Goal: Information Seeking & Learning: Compare options

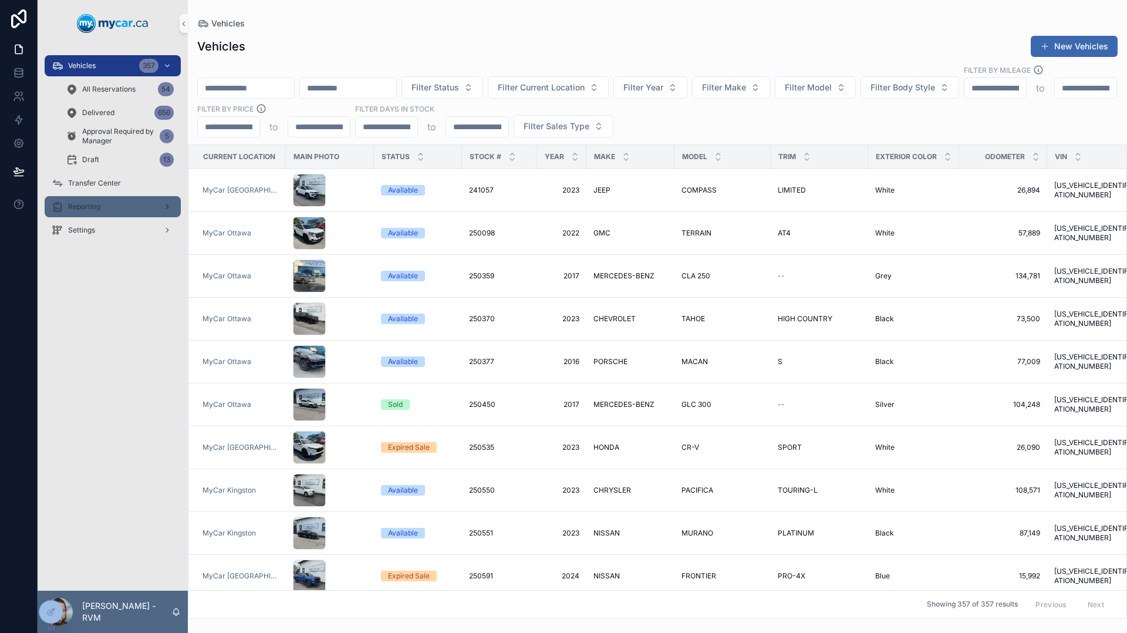
click at [111, 202] on div "Reporting" at bounding box center [113, 206] width 122 height 19
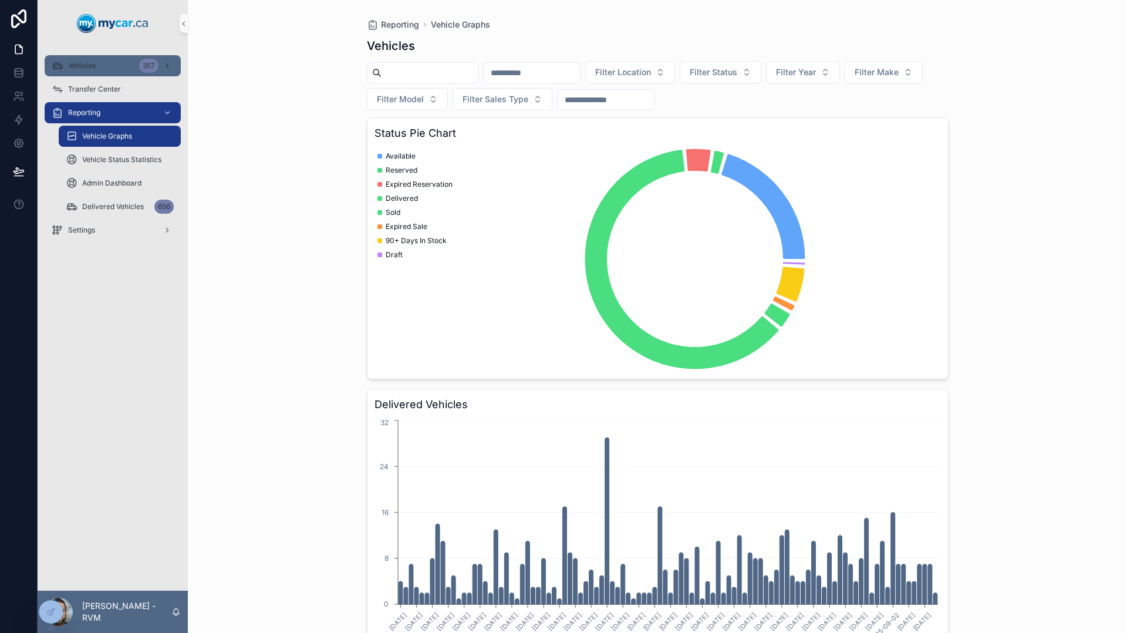
click at [99, 76] on link "Vehicles 357" at bounding box center [113, 65] width 136 height 21
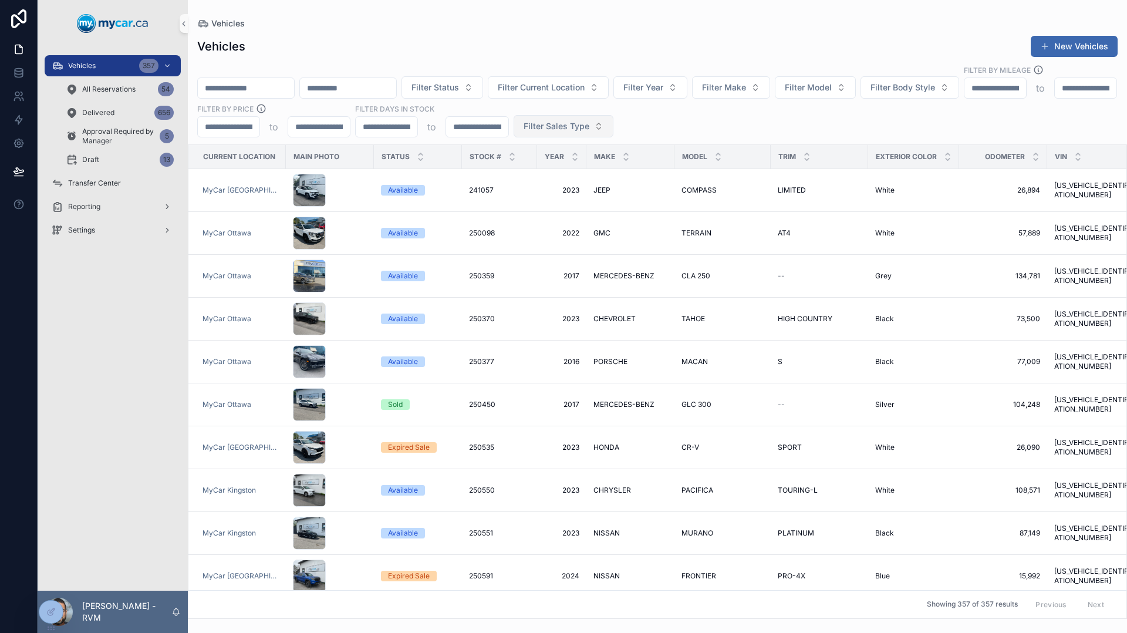
click at [614, 123] on button "Filter Sales Type" at bounding box center [564, 126] width 100 height 22
click at [691, 181] on div "Retail" at bounding box center [721, 180] width 141 height 19
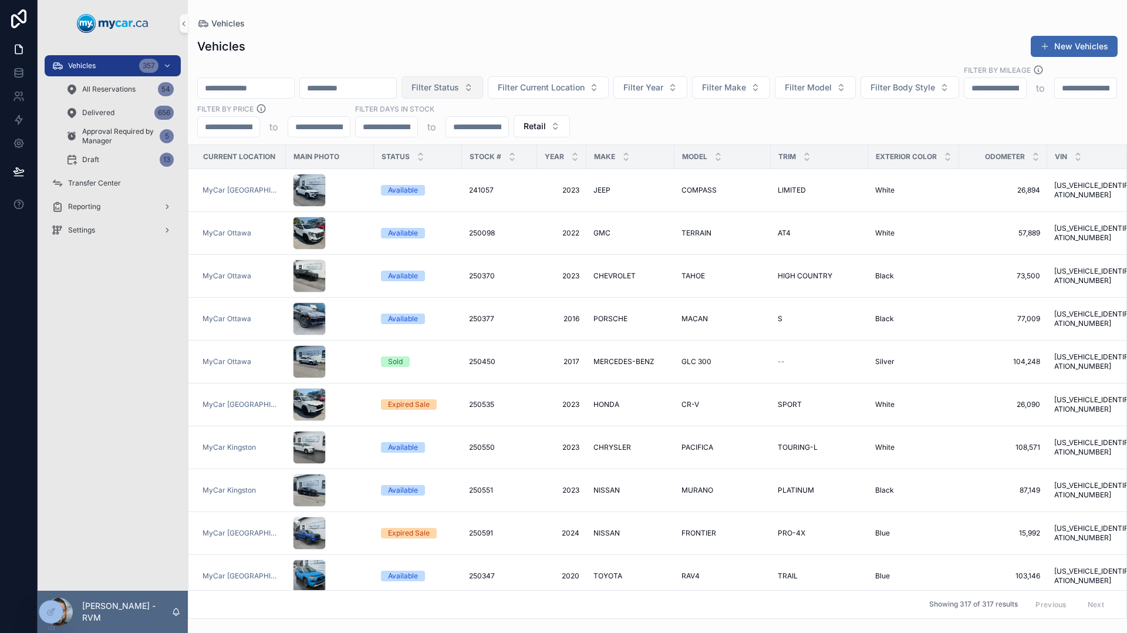
click at [483, 85] on button "Filter Status" at bounding box center [443, 87] width 82 height 22
click at [518, 124] on div "Available" at bounding box center [525, 123] width 141 height 19
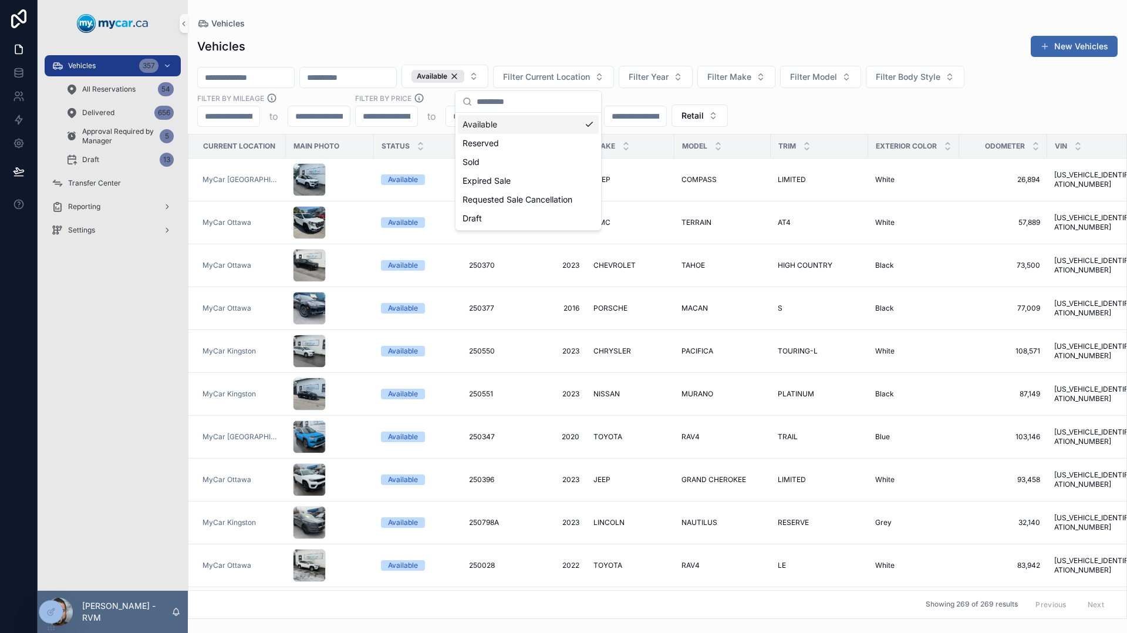
click at [533, 50] on div "Vehicles New Vehicles" at bounding box center [657, 46] width 921 height 22
click at [464, 77] on div "Available" at bounding box center [438, 76] width 53 height 13
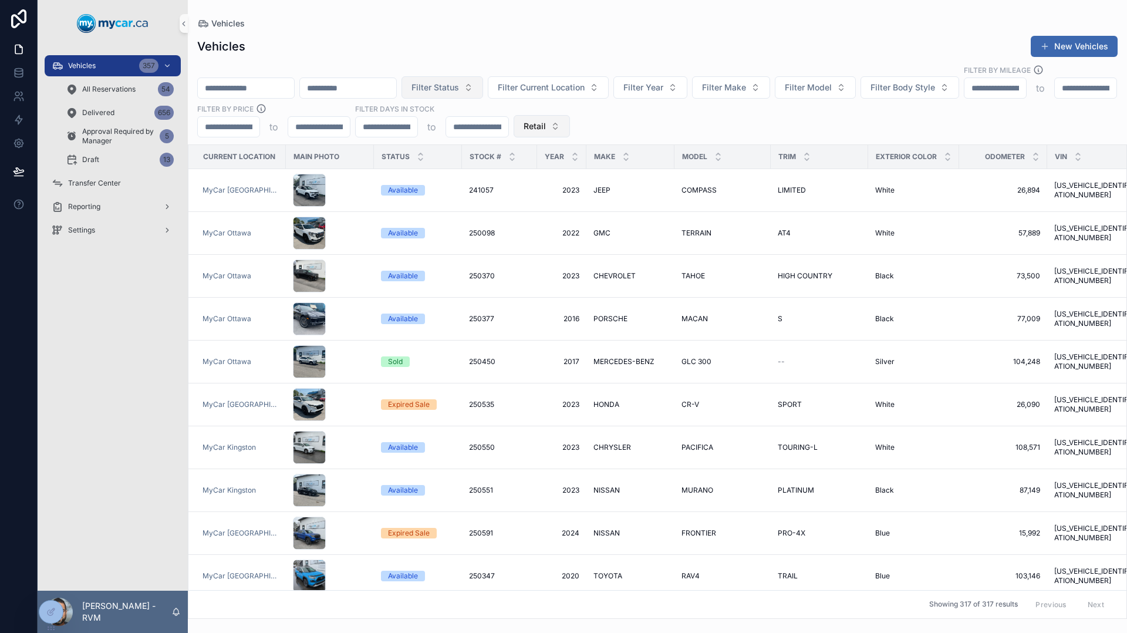
click at [570, 120] on button "Retail" at bounding box center [542, 126] width 56 height 22
click at [678, 186] on div "Wholesale" at bounding box center [699, 180] width 141 height 19
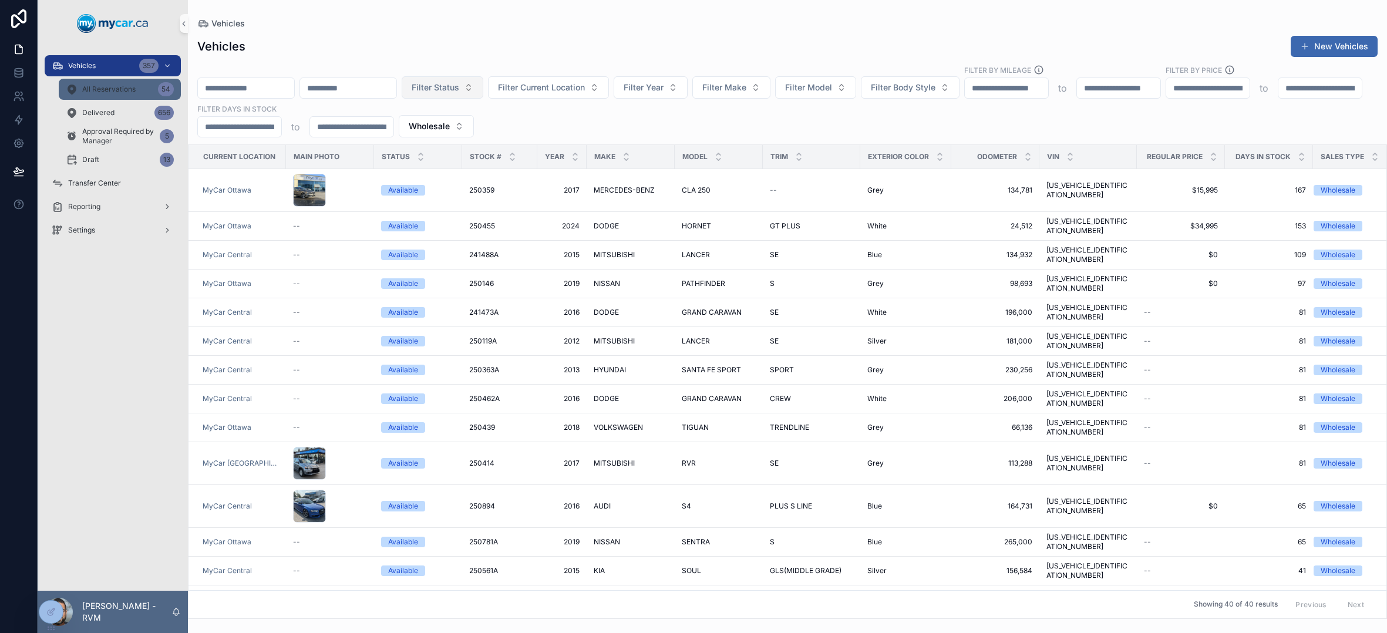
click at [126, 87] on span "All Reservations" at bounding box center [108, 89] width 53 height 9
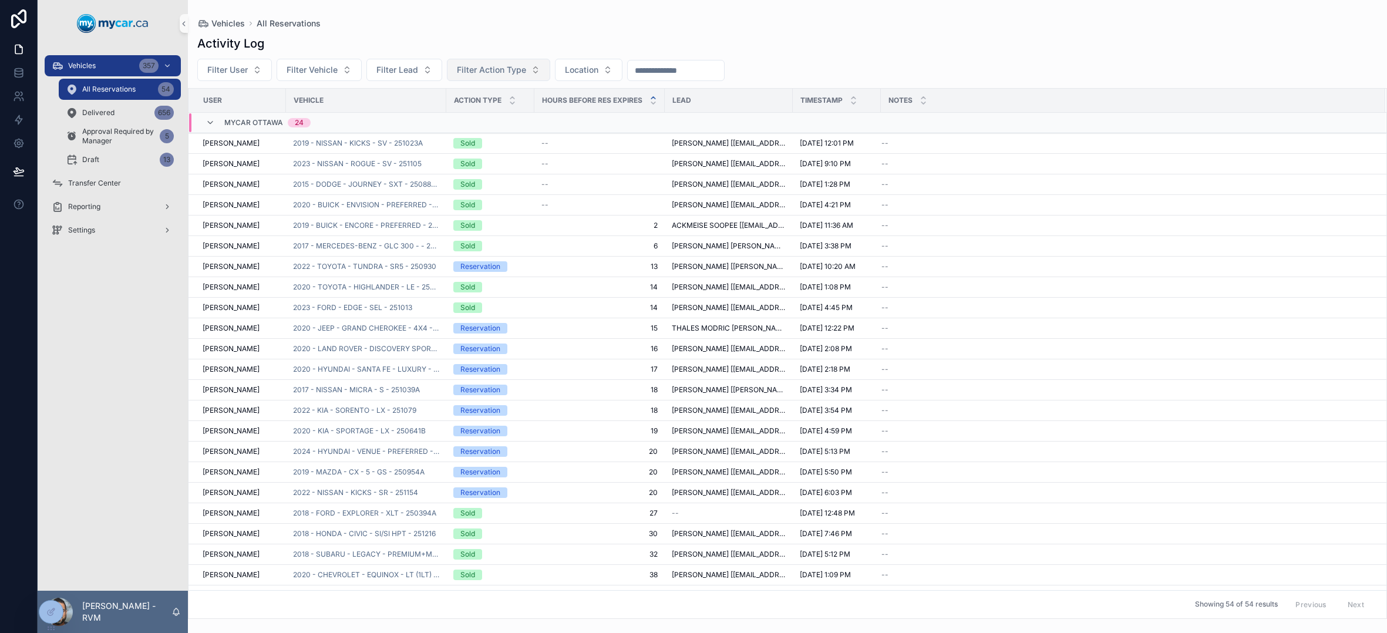
click at [489, 67] on span "Filter Action Type" at bounding box center [491, 70] width 69 height 12
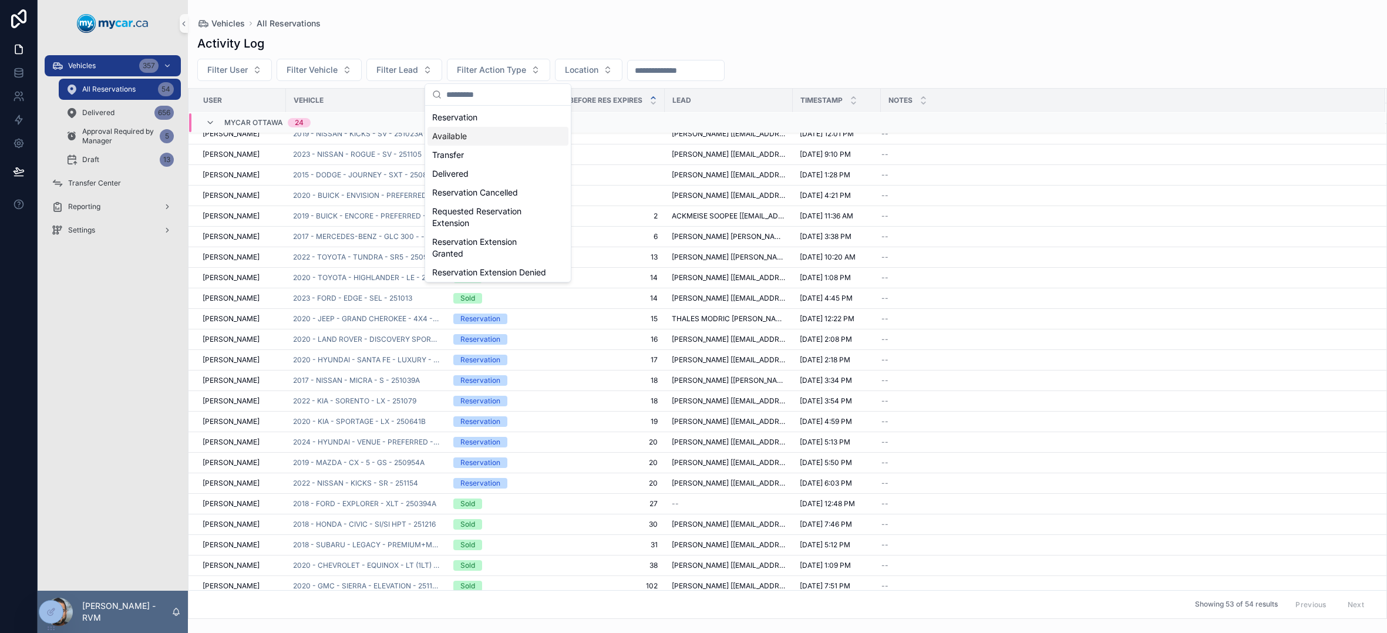
click at [473, 46] on div "Activity Log" at bounding box center [787, 43] width 1180 height 16
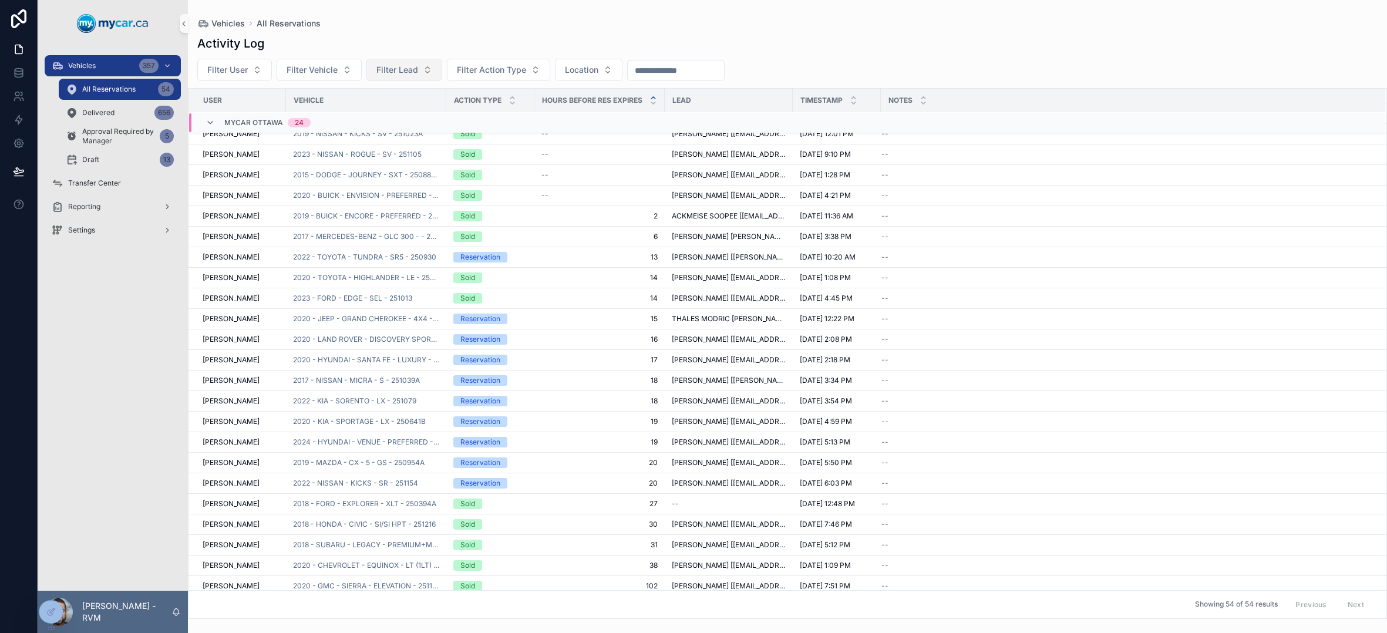
click at [406, 69] on span "Filter Lead" at bounding box center [397, 70] width 42 height 12
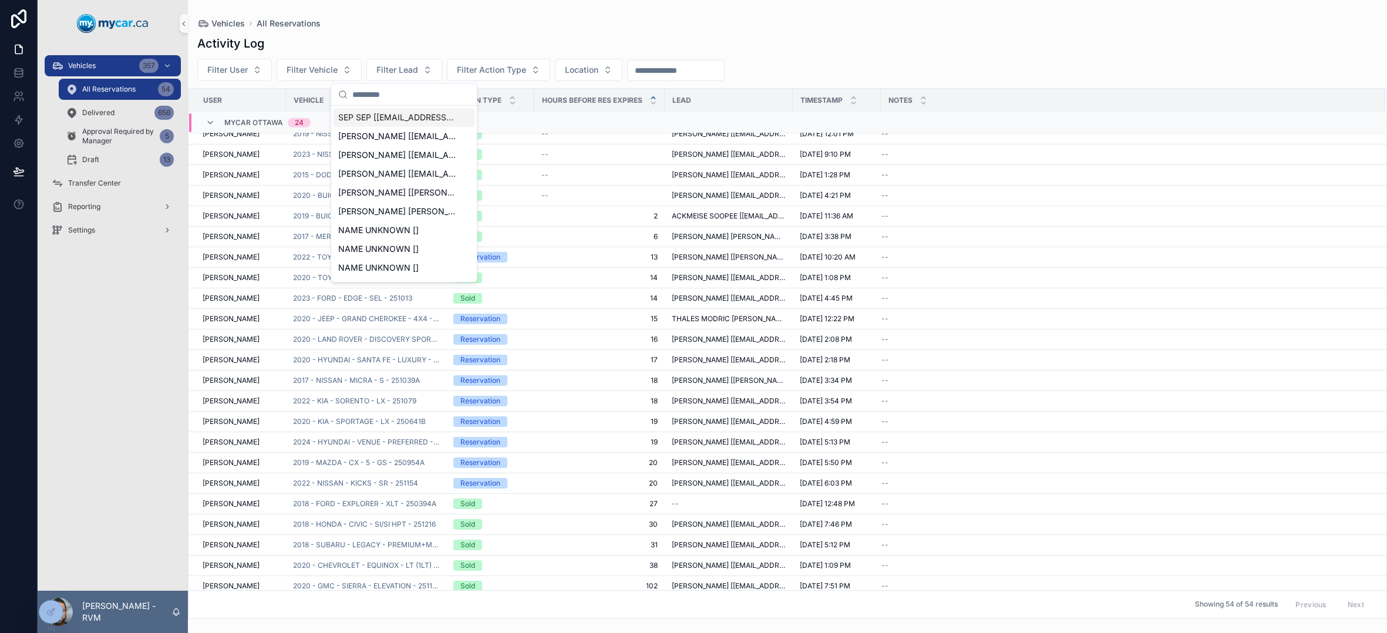
click at [442, 18] on div "Vehicles All Reservations Activity Log Filter User Filter Vehicle Filter Lead F…" at bounding box center [787, 309] width 1199 height 619
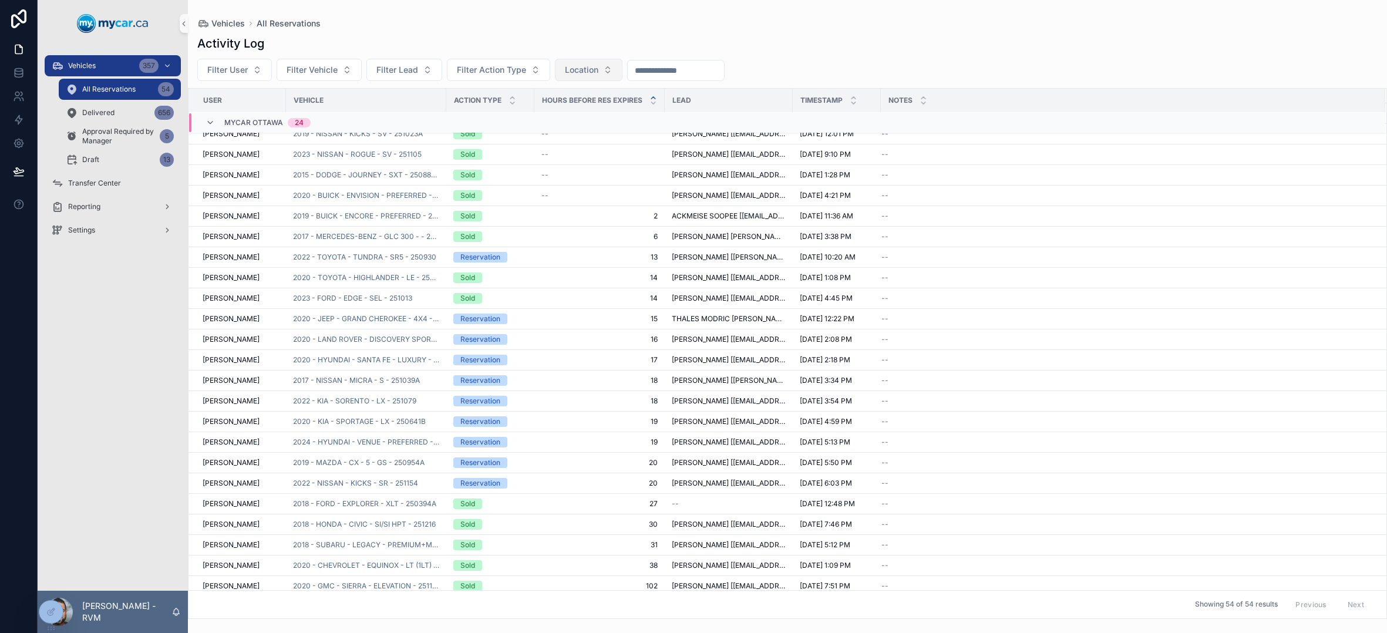
click at [612, 69] on button "Location" at bounding box center [589, 70] width 68 height 22
click at [440, 8] on div "Vehicles All Reservations Activity Log Filter User Filter Vehicle Filter Lead F…" at bounding box center [787, 309] width 1199 height 619
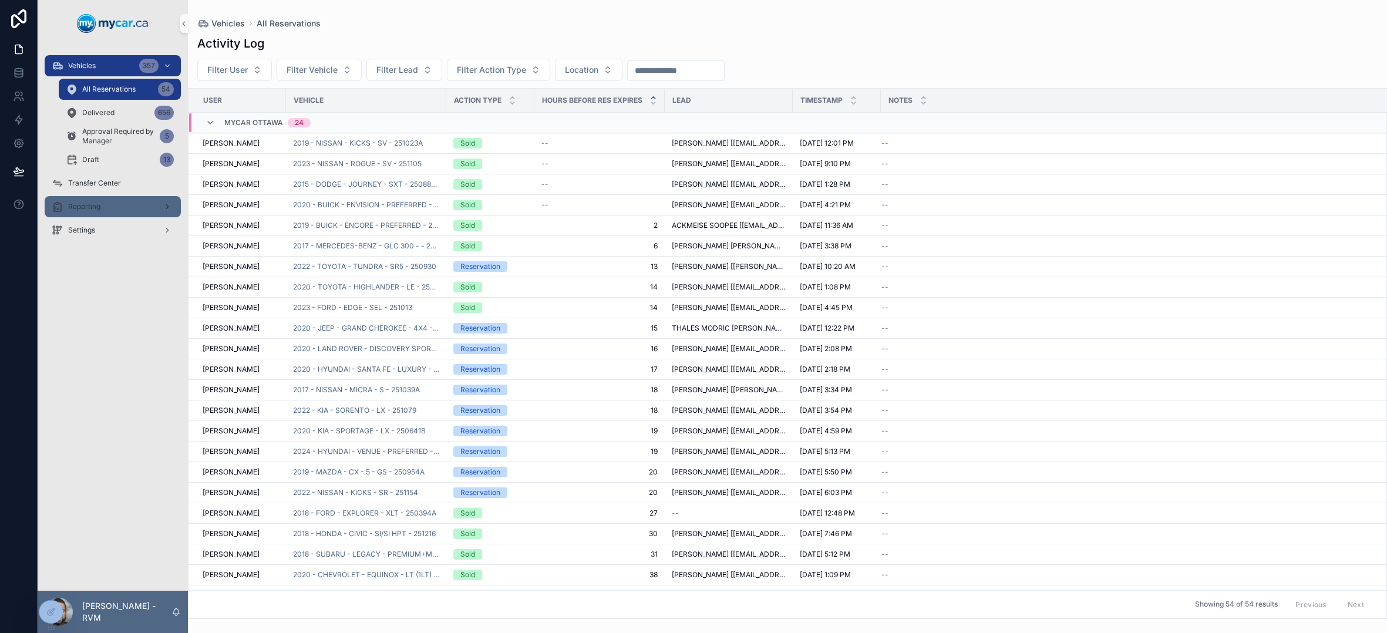
click at [117, 209] on div "Reporting" at bounding box center [113, 206] width 122 height 19
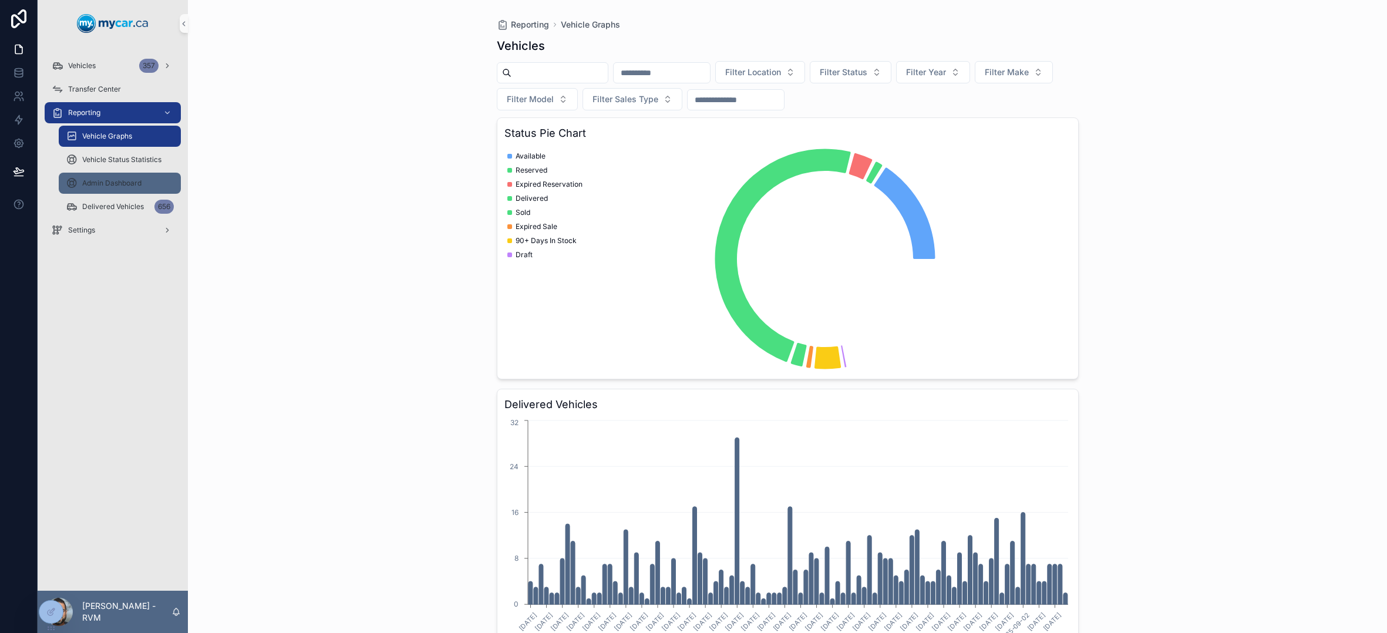
click at [116, 180] on span "Admin Dashboard" at bounding box center [111, 183] width 59 height 9
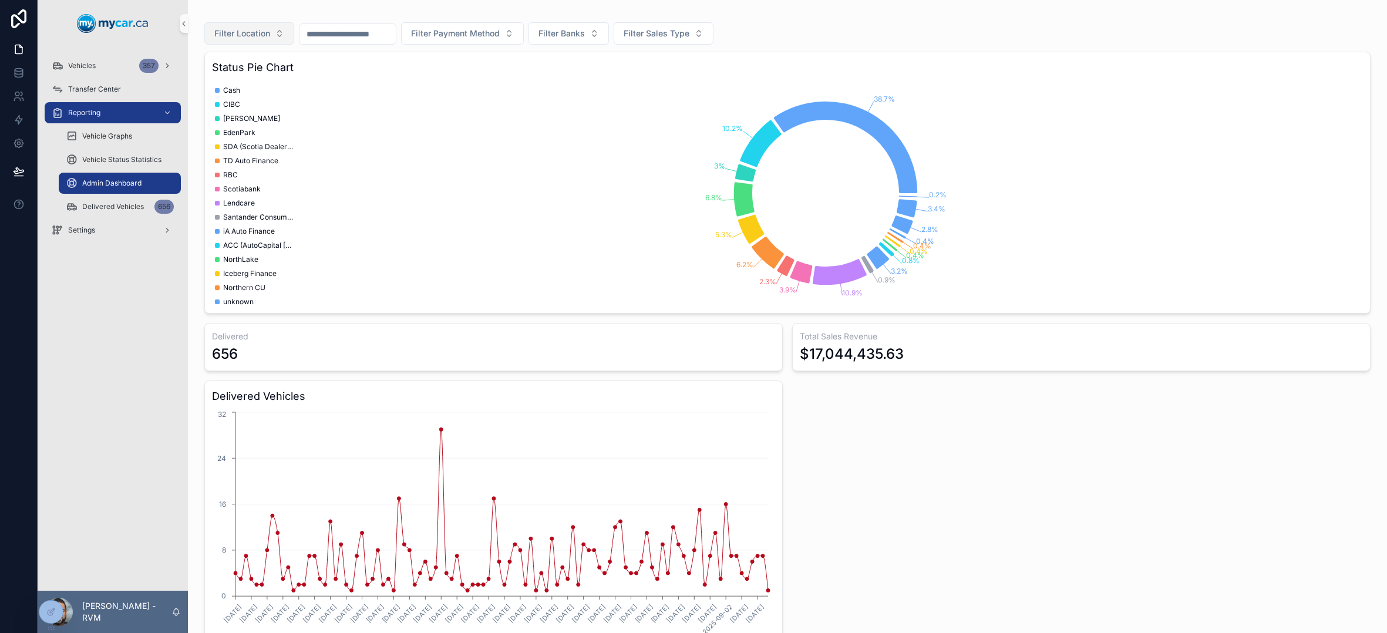
click at [250, 41] on button "Filter Location" at bounding box center [249, 33] width 90 height 22
click at [230, 160] on span "MyCar Ottawa" at bounding box center [212, 156] width 56 height 12
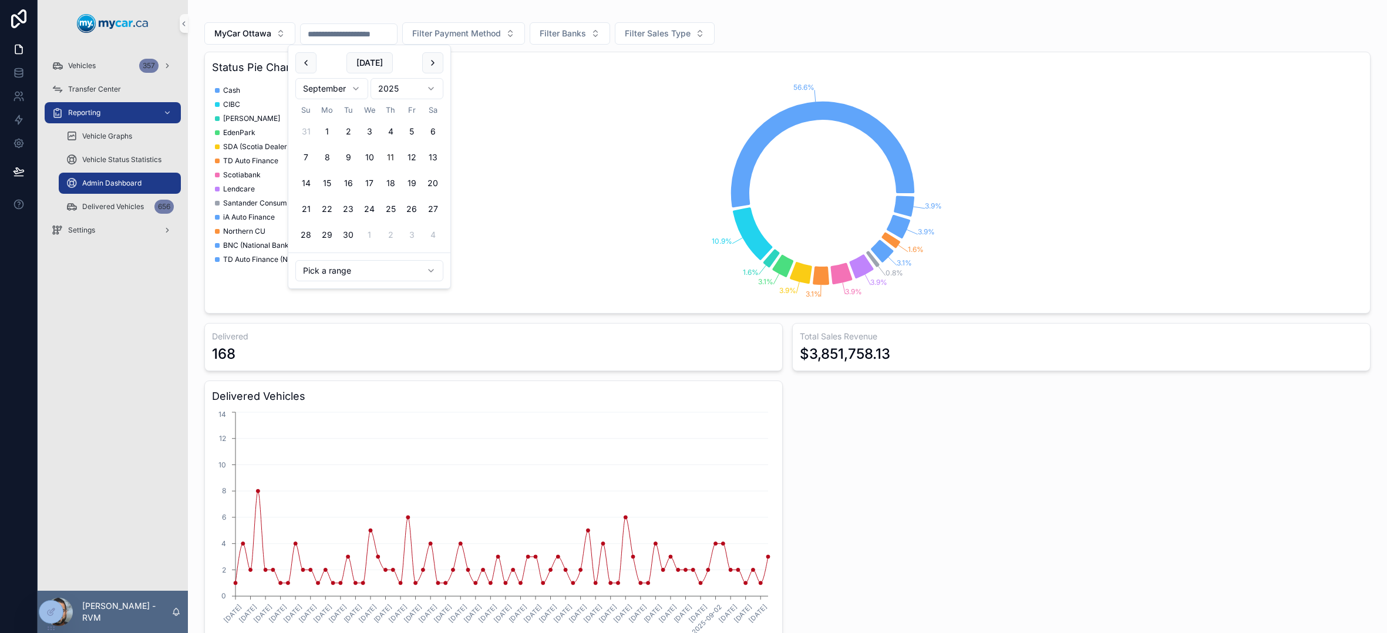
click at [397, 38] on input "scrollable content" at bounding box center [349, 34] width 96 height 16
click at [326, 131] on button "1" at bounding box center [326, 131] width 21 height 21
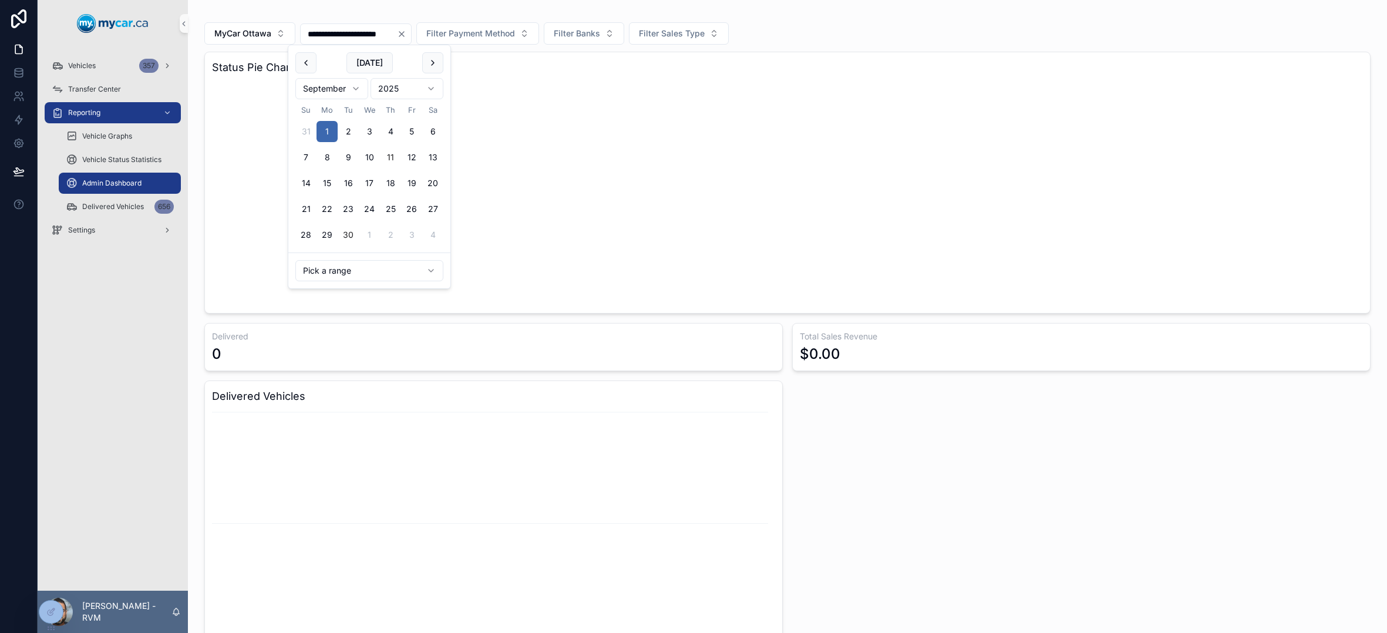
click at [351, 238] on button "30" at bounding box center [348, 234] width 21 height 21
type input "**********"
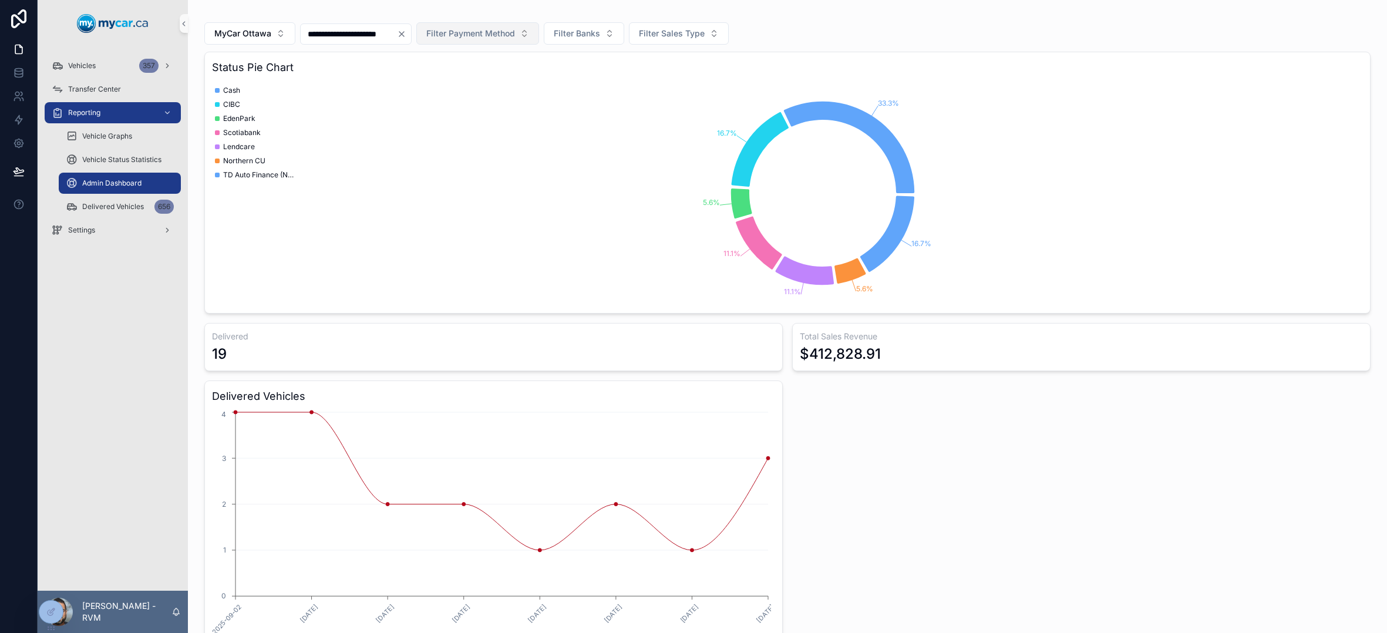
click at [515, 29] on span "Filter Payment Method" at bounding box center [470, 34] width 89 height 12
click at [511, 100] on div "Finance" at bounding box center [519, 99] width 141 height 19
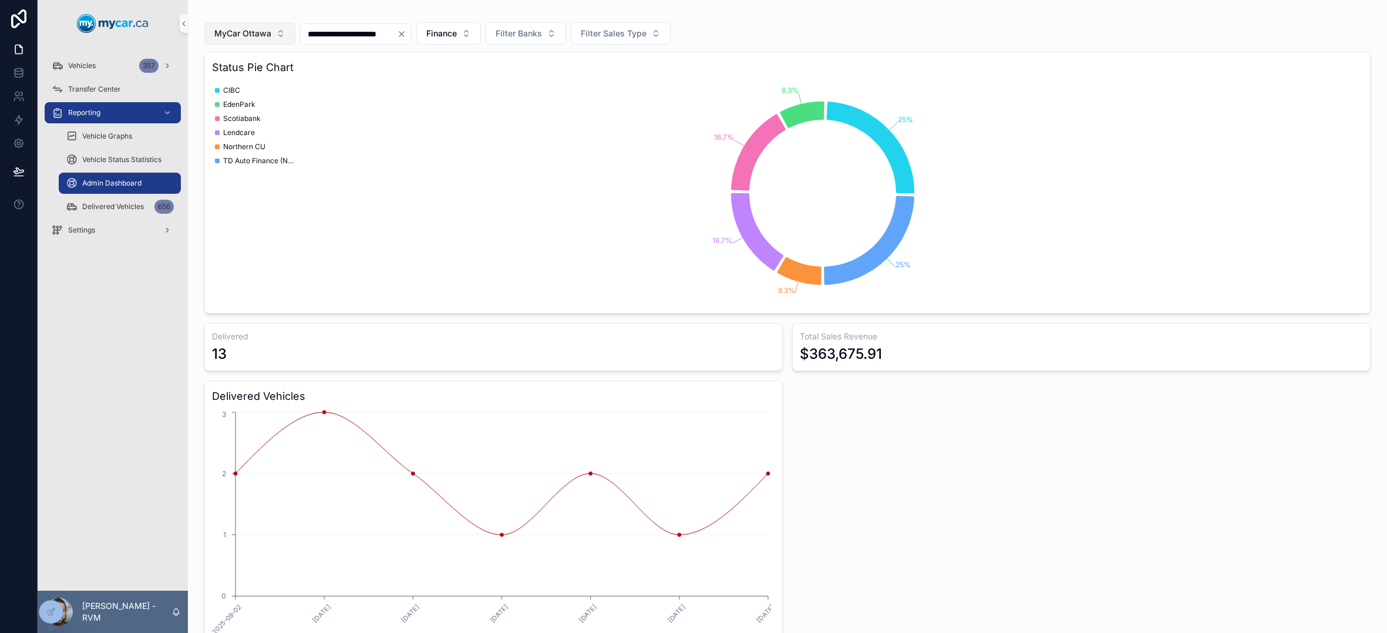
click at [258, 34] on span "MyCar Ottawa" at bounding box center [242, 34] width 57 height 12
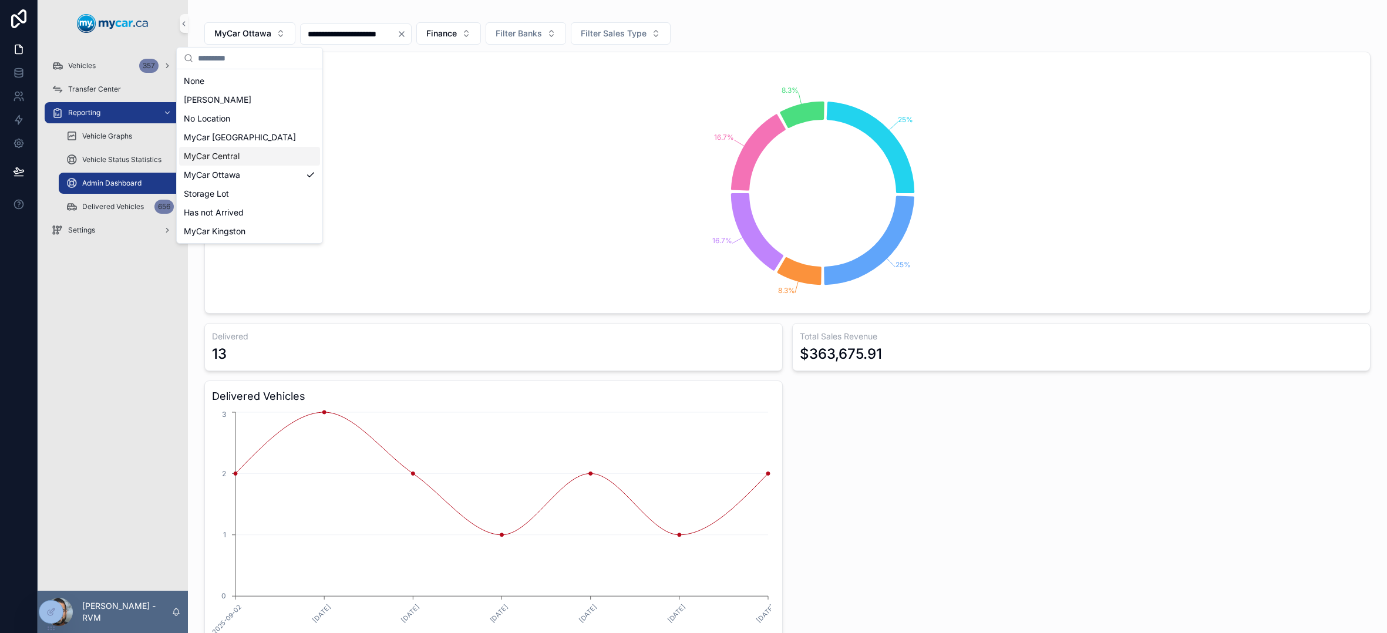
click at [246, 157] on div "MyCar Central" at bounding box center [249, 156] width 141 height 19
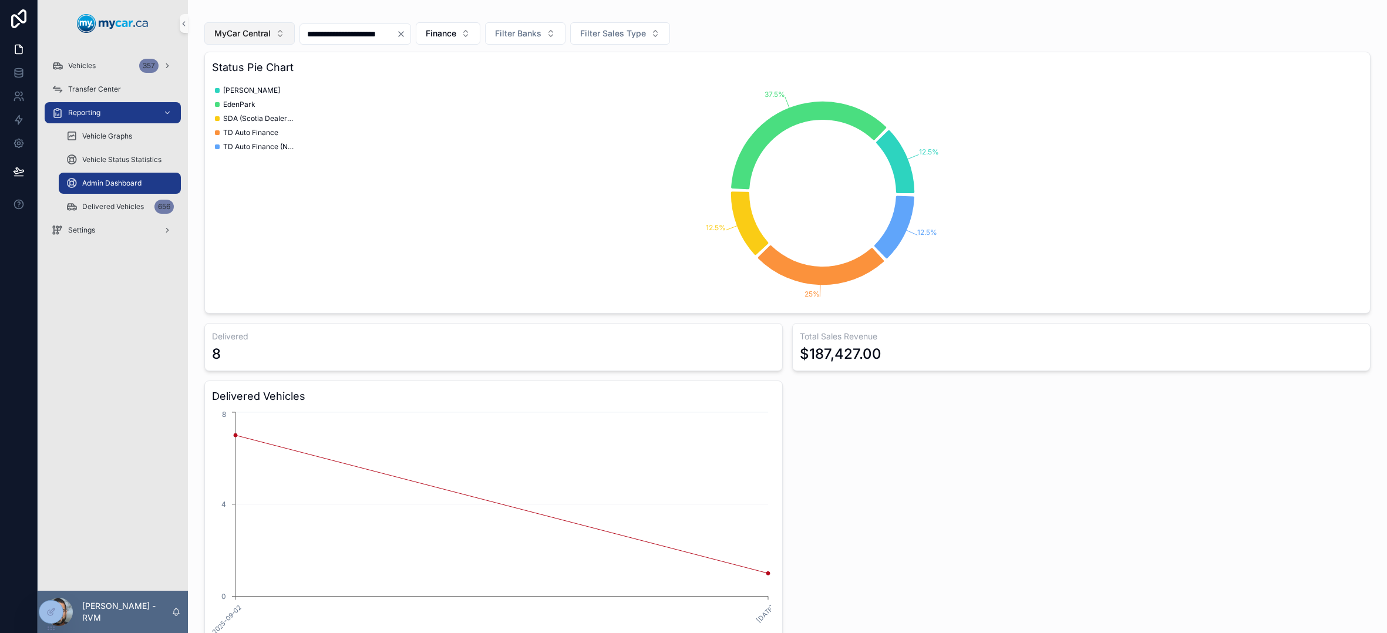
click at [272, 35] on button "MyCar Central" at bounding box center [249, 33] width 90 height 22
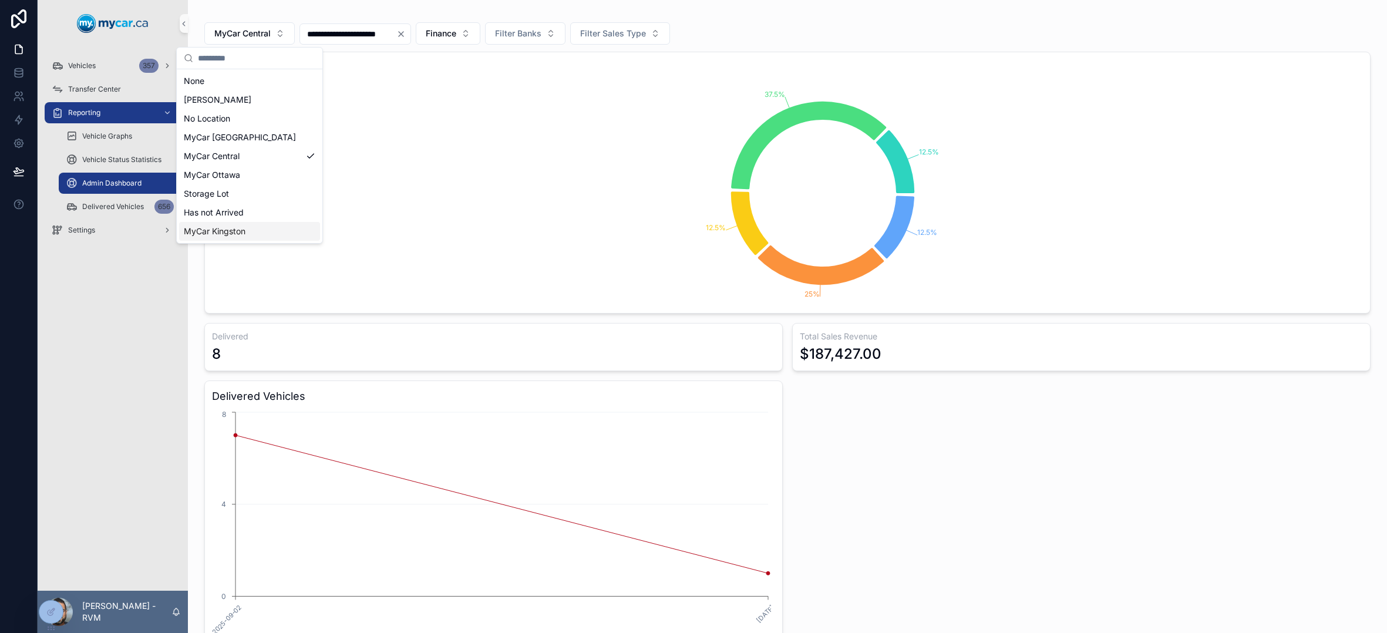
click at [252, 228] on div "MyCar Kingston" at bounding box center [249, 231] width 141 height 19
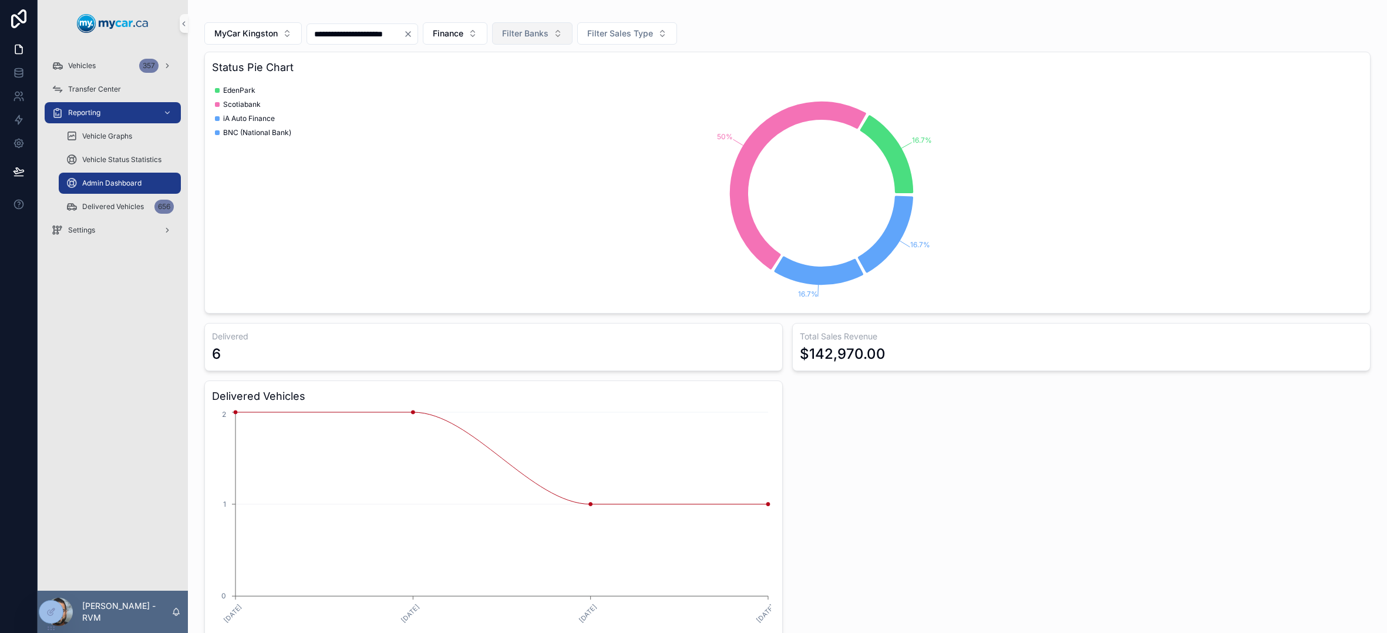
click at [573, 41] on button "Filter Banks" at bounding box center [532, 33] width 80 height 22
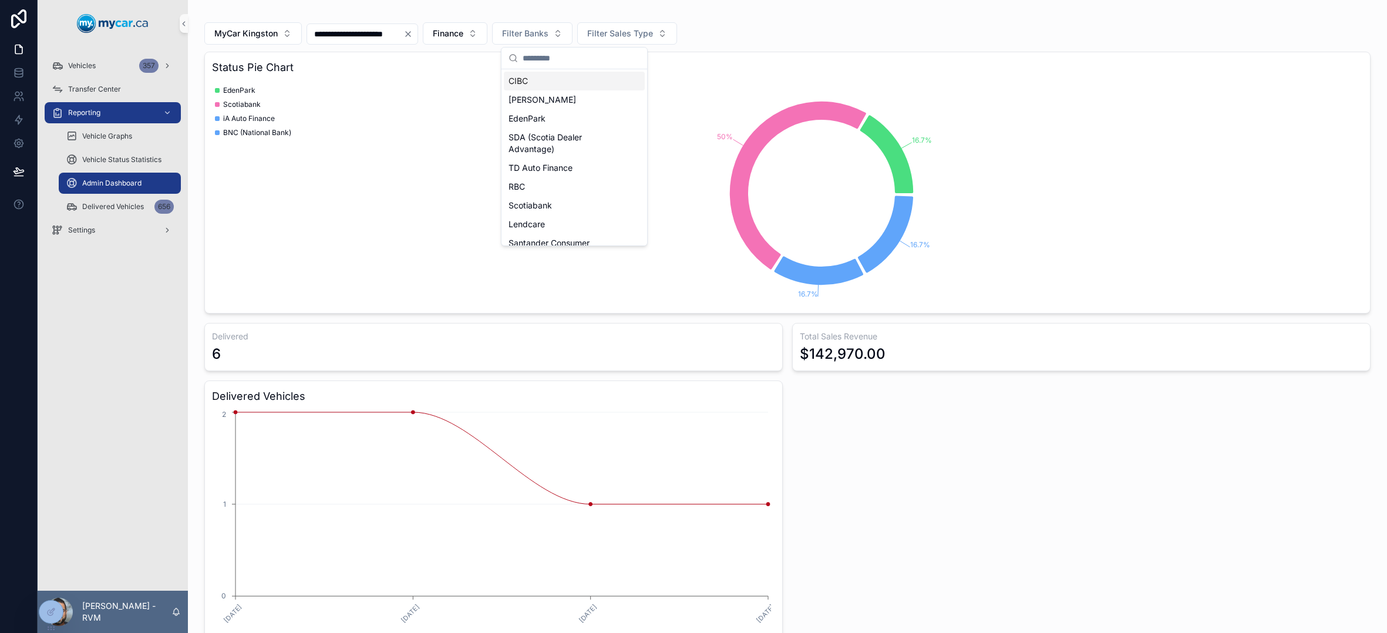
click at [755, 81] on icon "16.7% 50% 16.7% 16.7%" at bounding box center [783, 192] width 1143 height 225
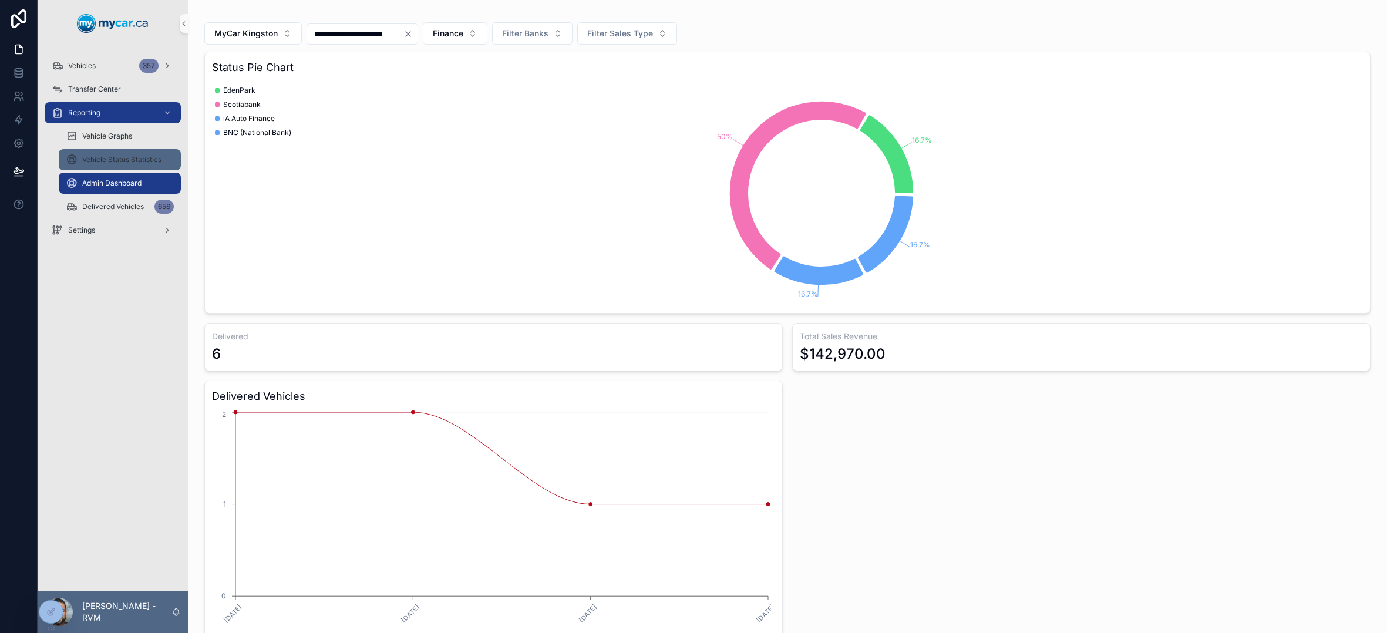
click at [124, 162] on span "Vehicle Status Statistics" at bounding box center [121, 159] width 79 height 9
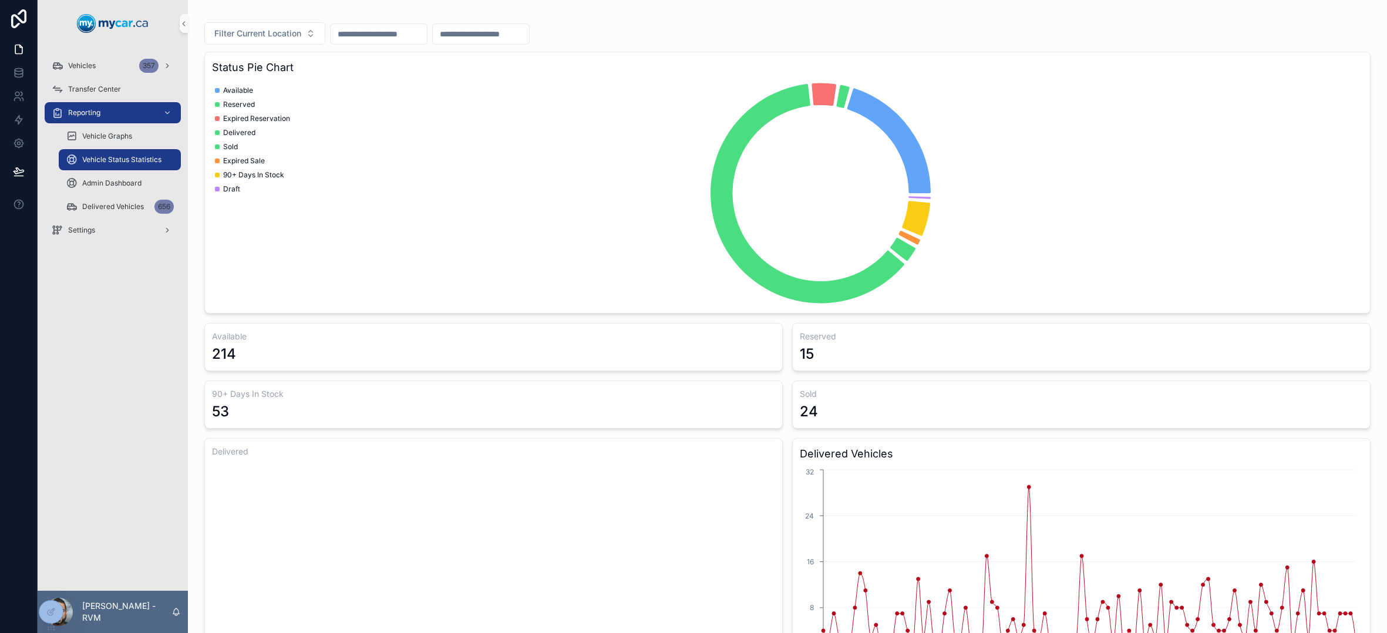
click at [380, 34] on input "scrollable content" at bounding box center [379, 34] width 96 height 16
click at [359, 128] on button "1" at bounding box center [358, 131] width 21 height 21
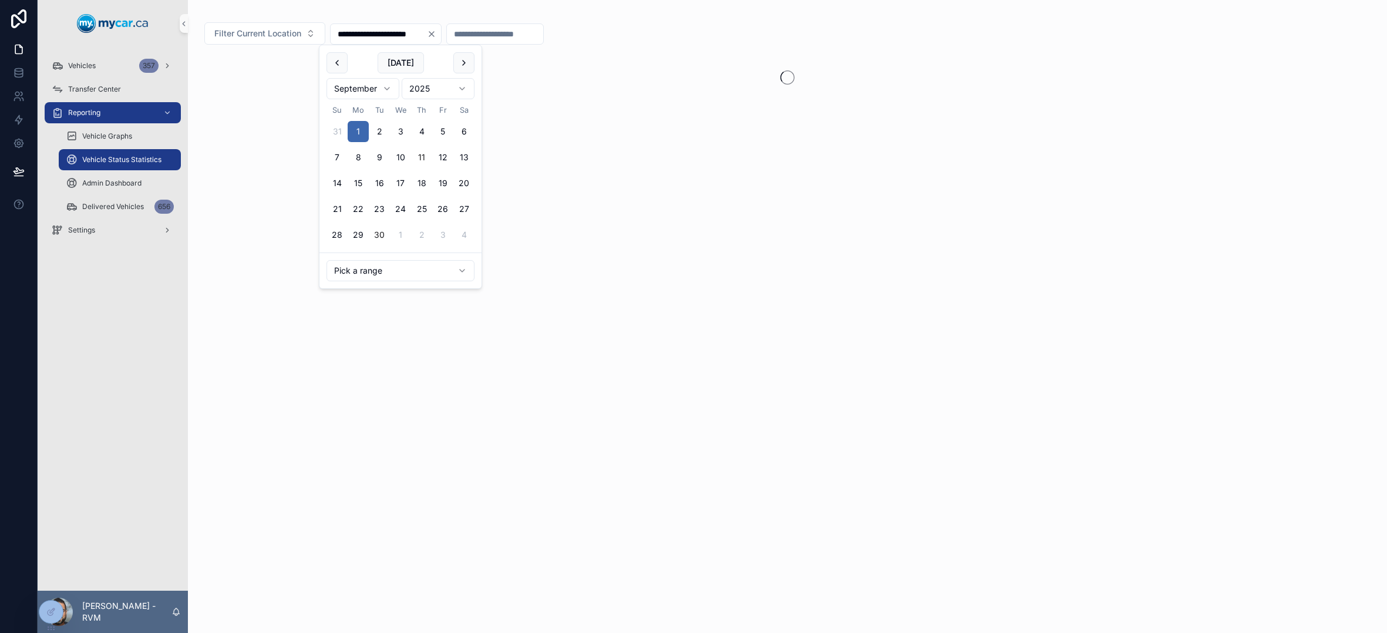
click at [384, 236] on button "30" at bounding box center [379, 234] width 21 height 21
type input "**********"
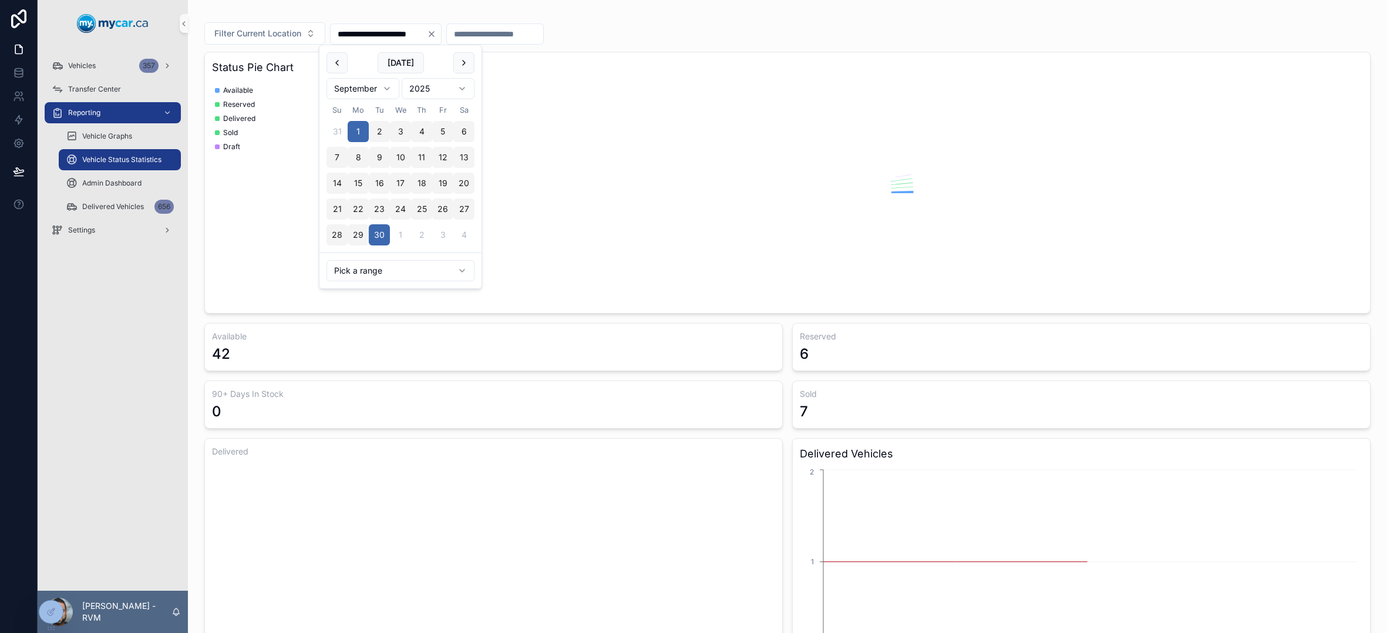
click at [585, 231] on icon "chart" at bounding box center [783, 192] width 1143 height 225
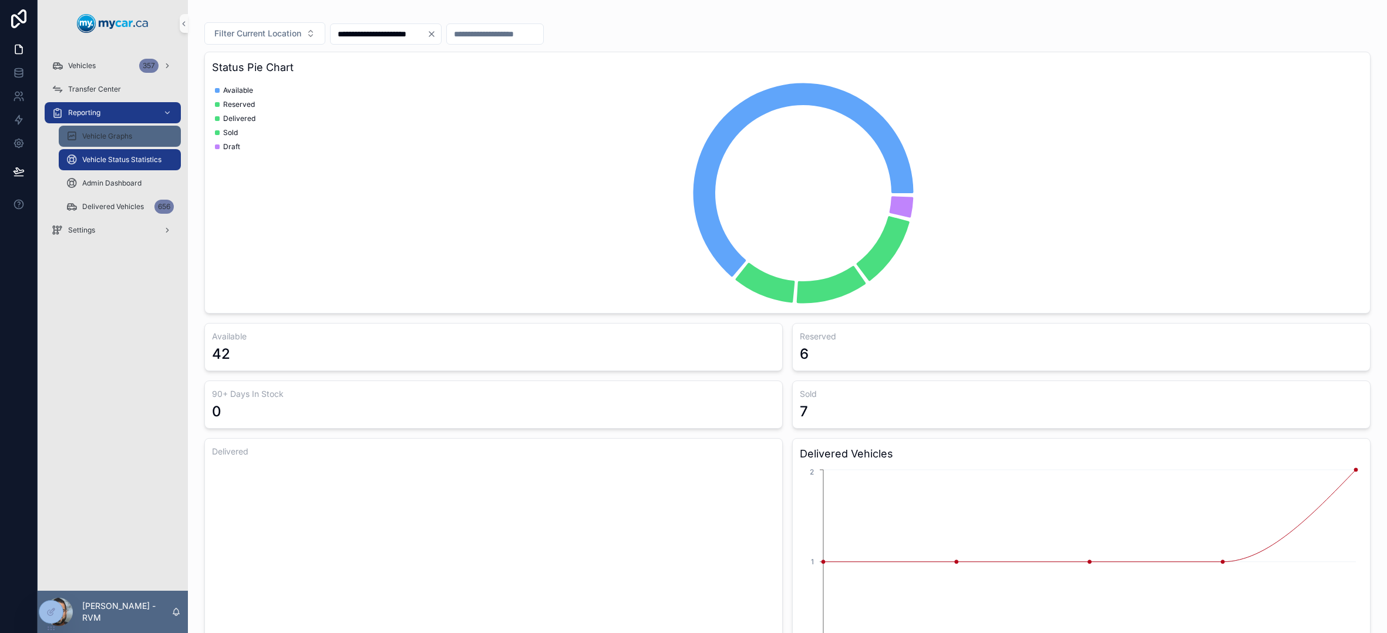
click at [105, 137] on span "Vehicle Graphs" at bounding box center [107, 136] width 50 height 9
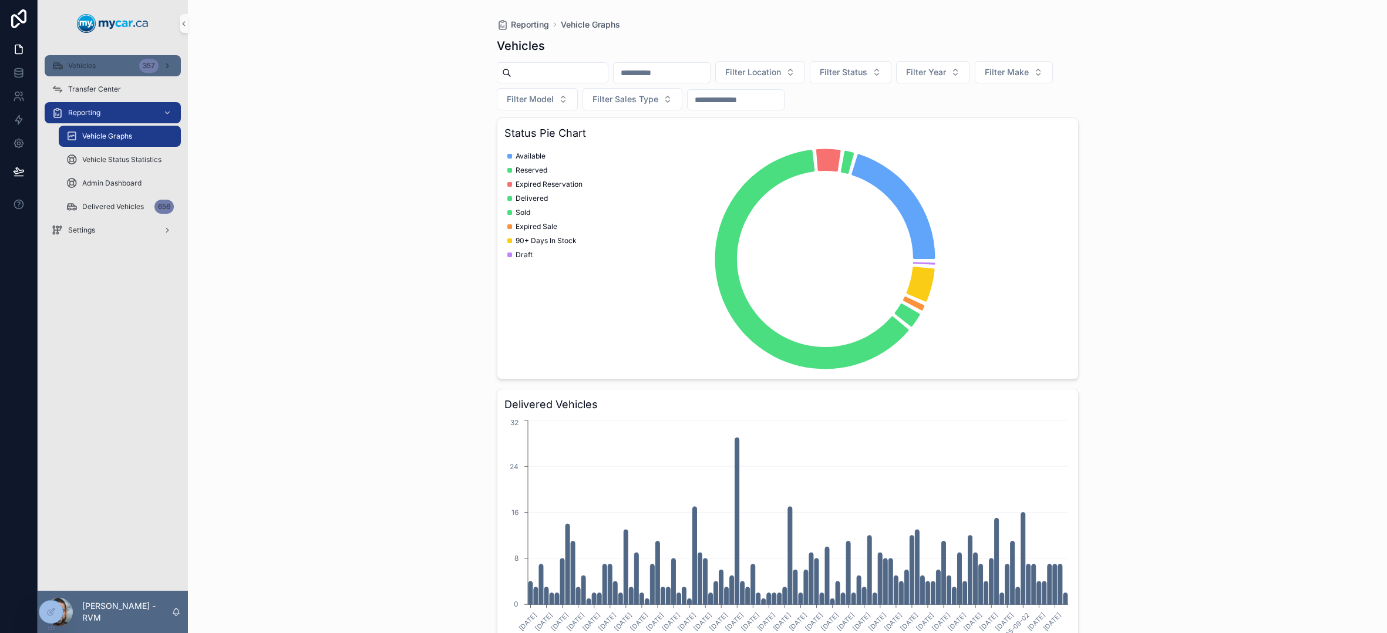
click at [121, 63] on div "Vehicles 357" at bounding box center [113, 65] width 122 height 19
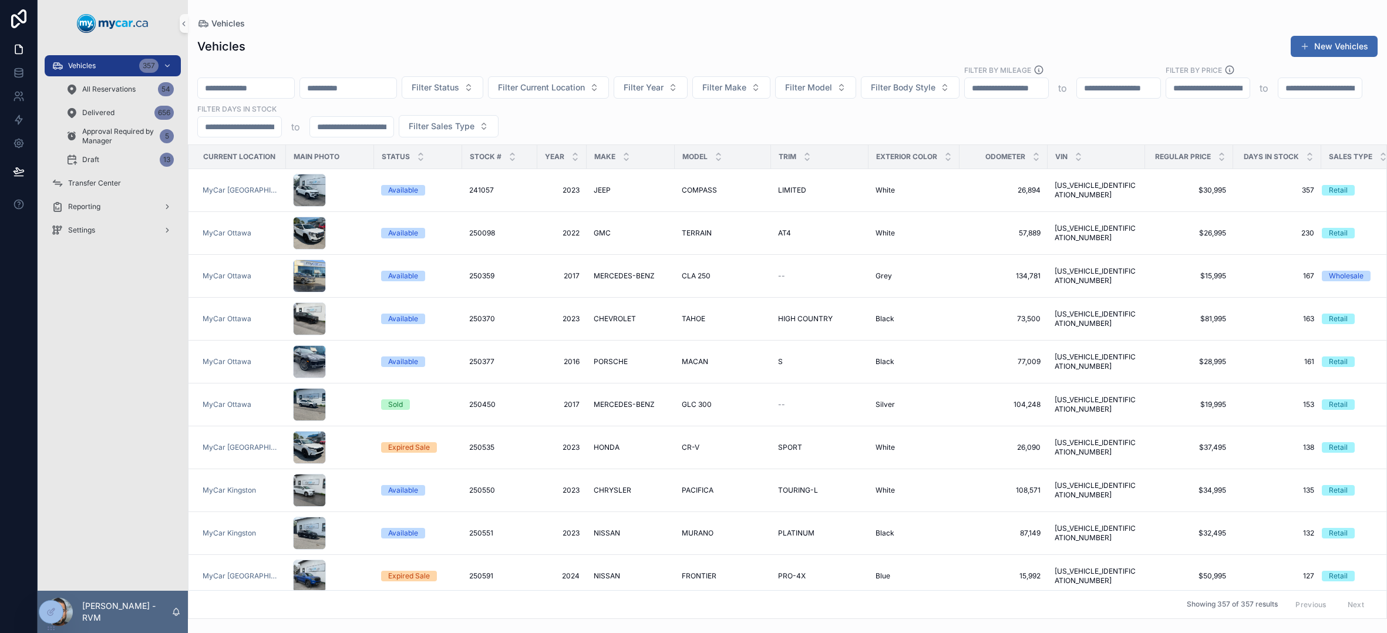
click at [281, 130] on input "scrollable content" at bounding box center [239, 127] width 83 height 16
click at [1127, 96] on input "scrollable content" at bounding box center [1319, 88] width 83 height 16
click at [281, 127] on input "scrollable content" at bounding box center [239, 127] width 83 height 16
click at [393, 130] on input "scrollable content" at bounding box center [351, 127] width 83 height 16
click at [281, 127] on input "scrollable content" at bounding box center [239, 127] width 83 height 16
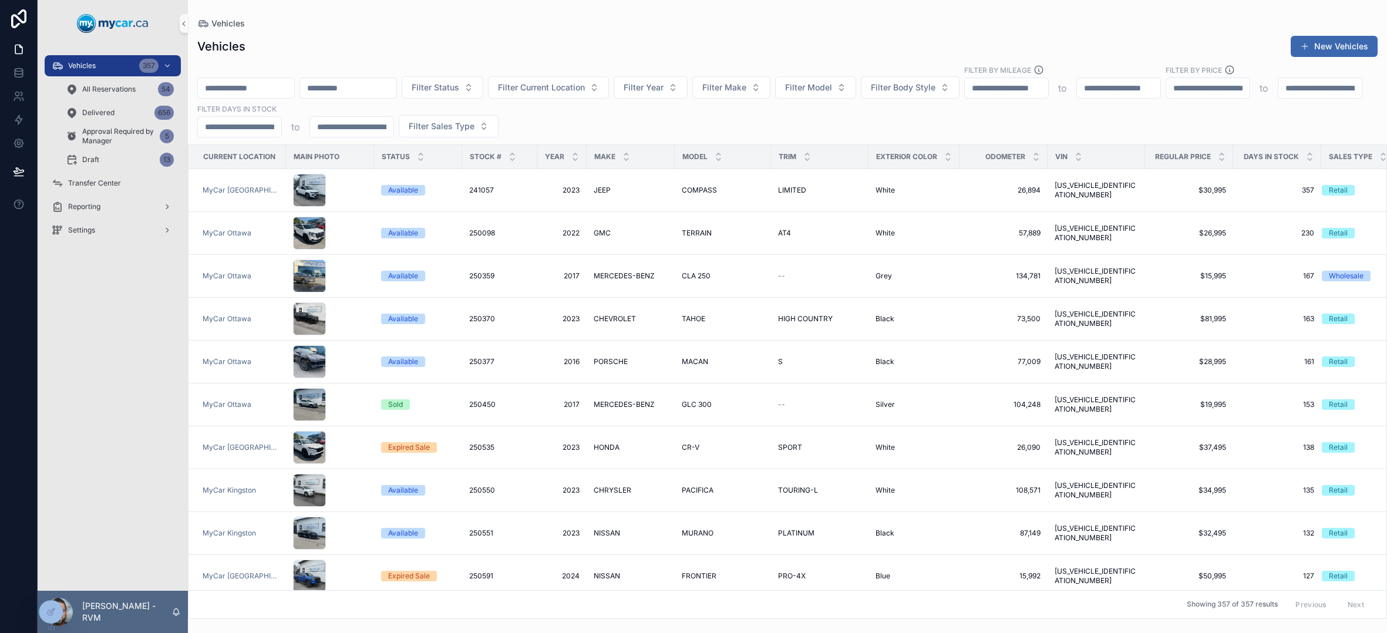
type input "***"
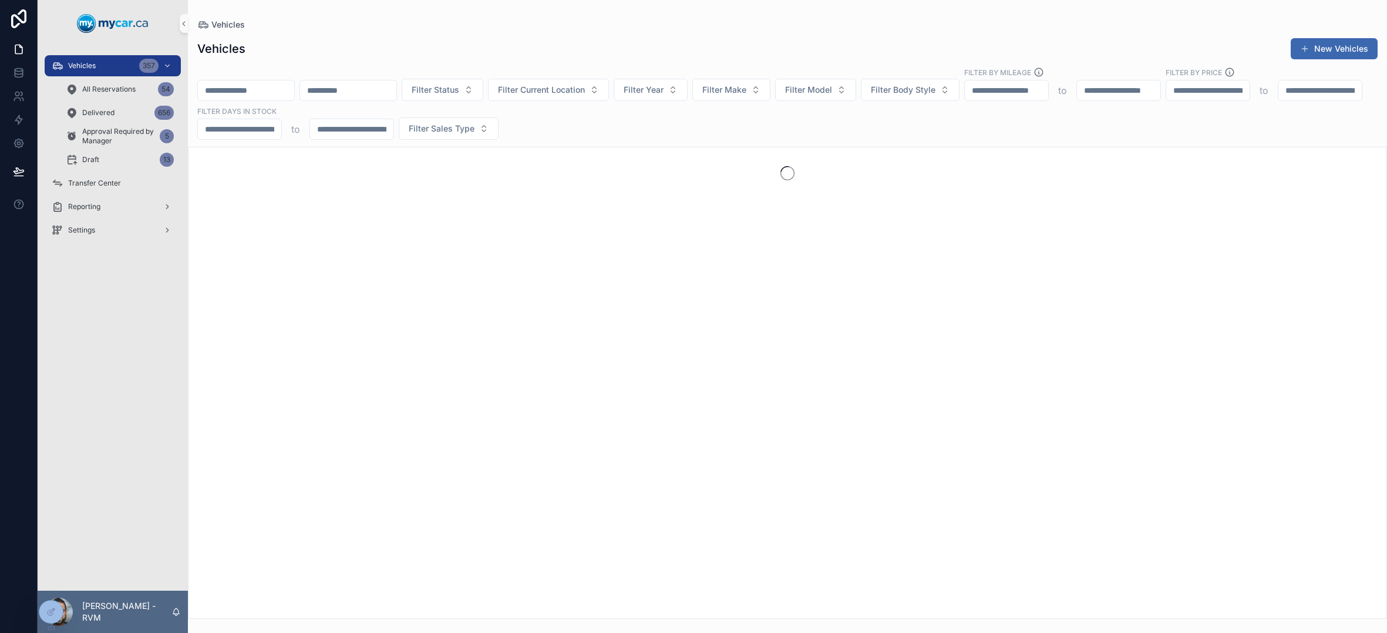
type input "***"
click at [393, 121] on input "scrollable content" at bounding box center [351, 129] width 83 height 16
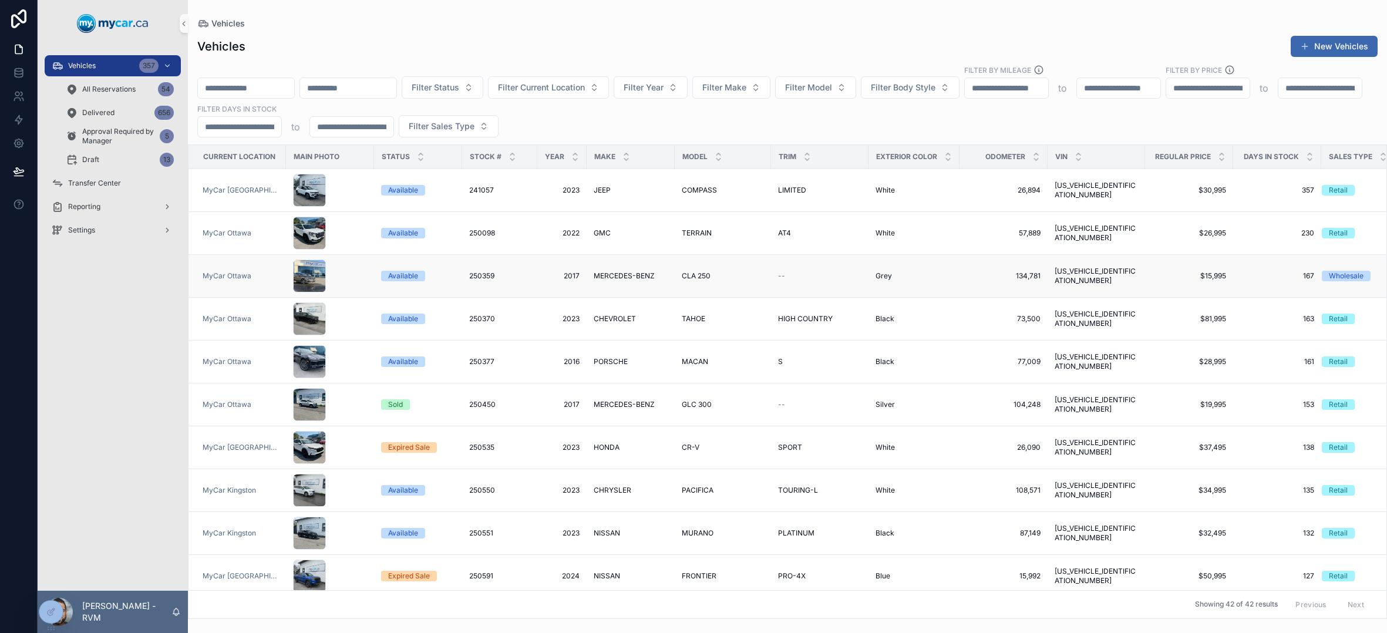
click at [1127, 273] on span "167" at bounding box center [1277, 275] width 74 height 9
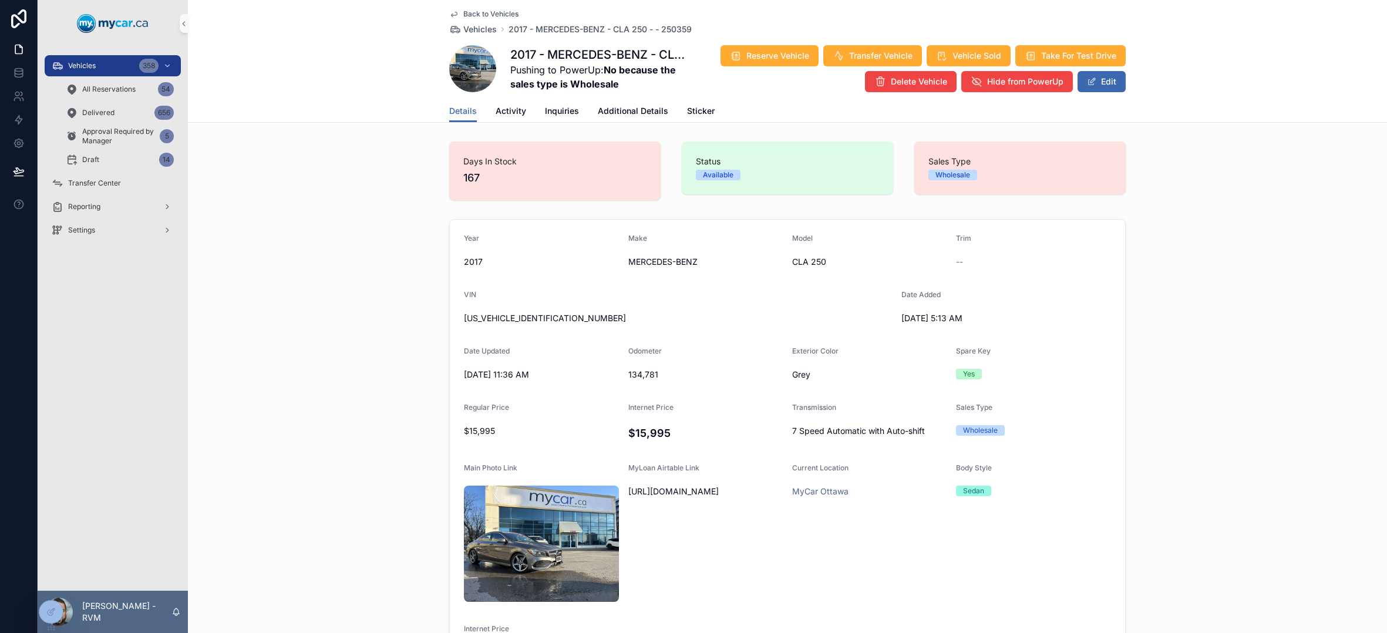
click at [449, 16] on icon "scrollable content" at bounding box center [453, 13] width 9 height 9
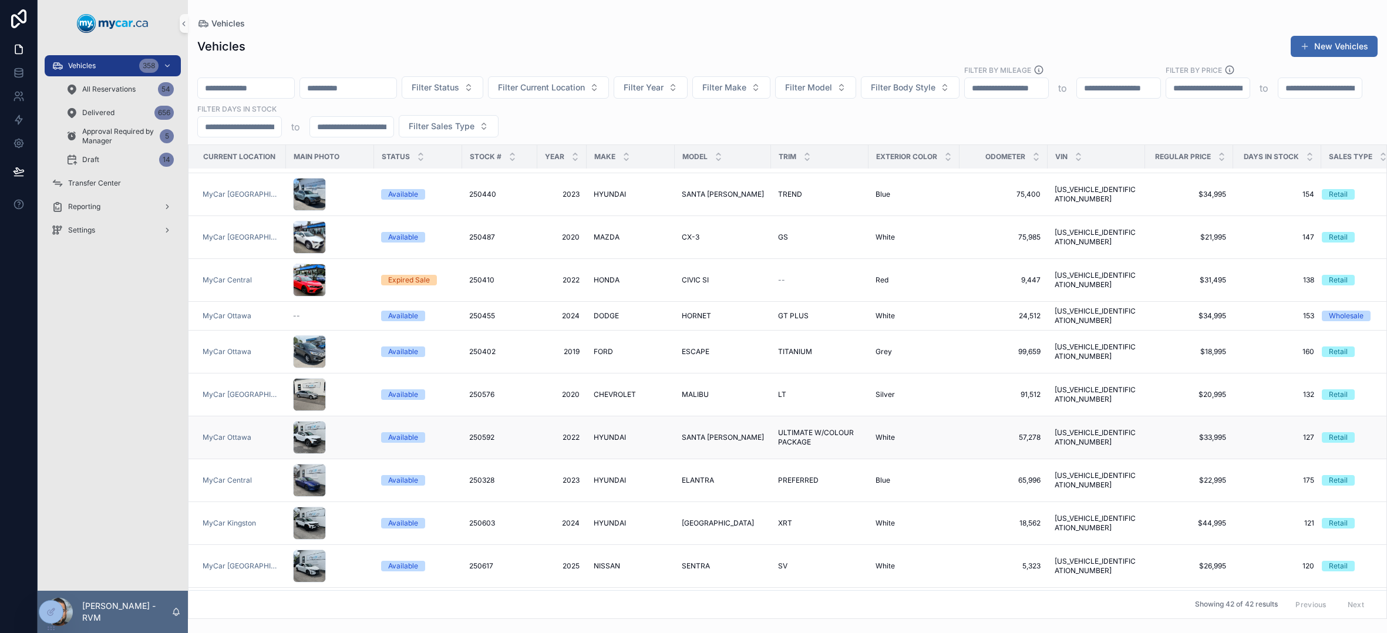
scroll to position [563, 0]
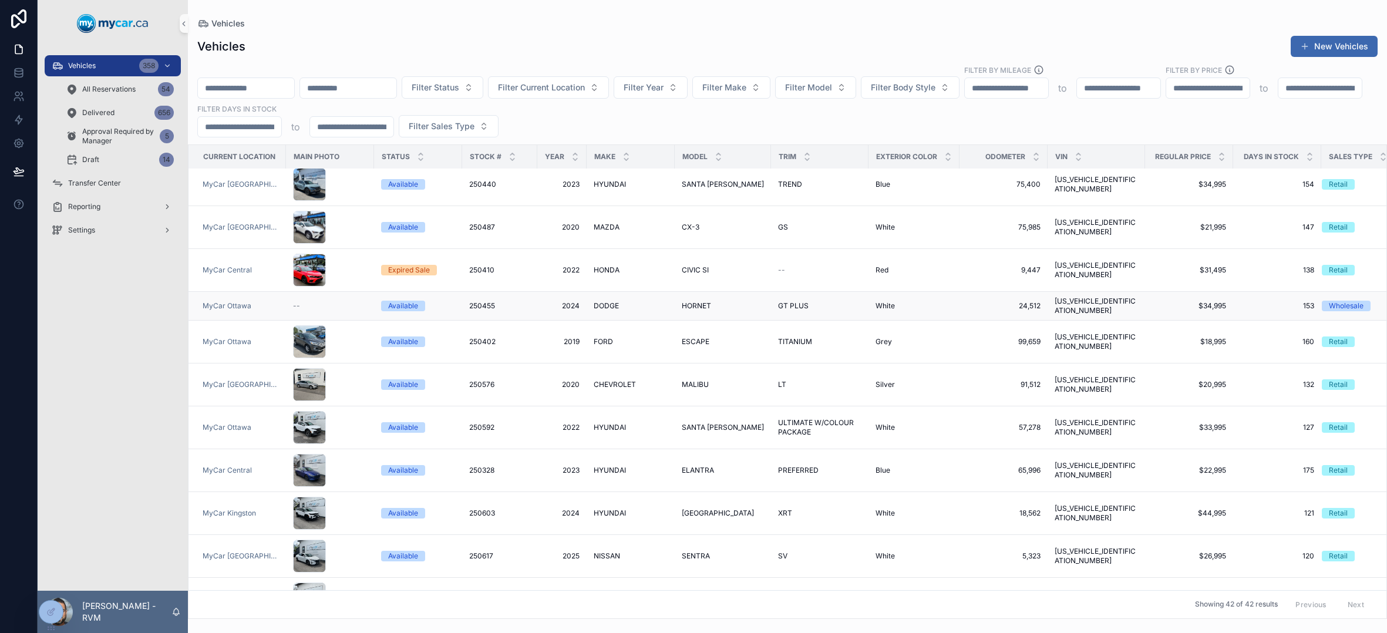
click at [1127, 305] on td "$34,995 $34,995" at bounding box center [1189, 306] width 88 height 29
click at [484, 302] on span "250455" at bounding box center [482, 305] width 26 height 9
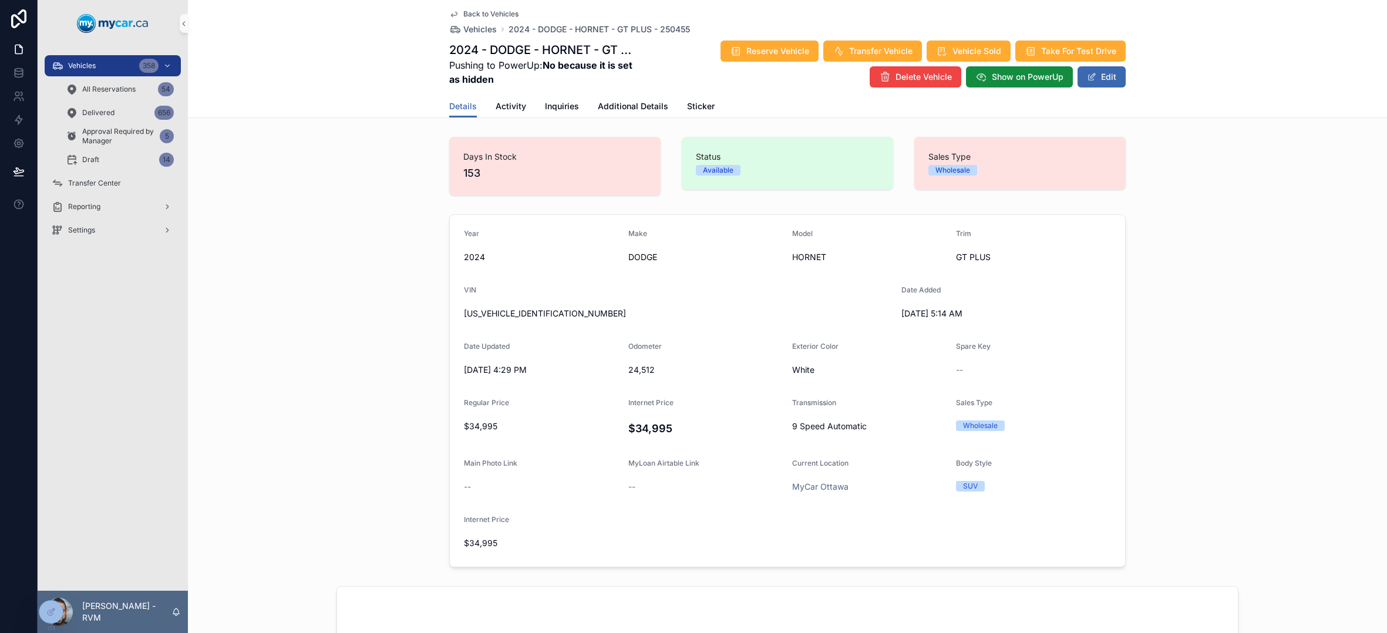
click at [483, 13] on span "Back to Vehicles" at bounding box center [490, 13] width 55 height 9
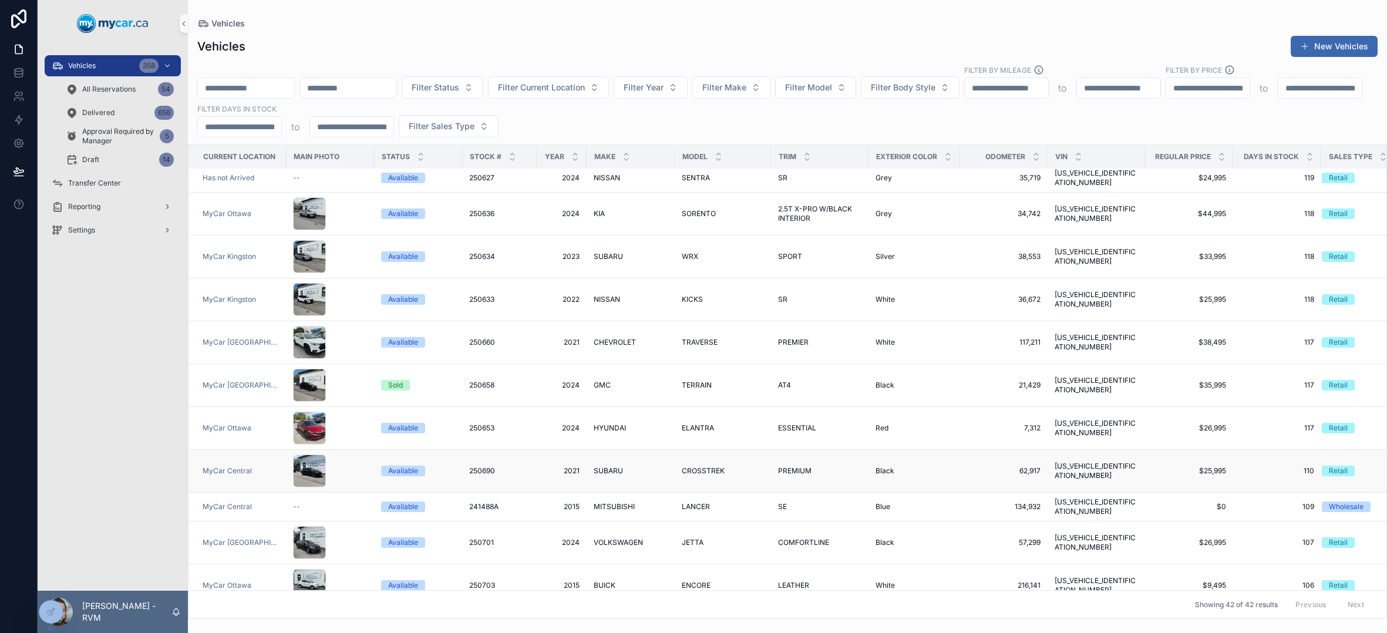
scroll to position [1018, 0]
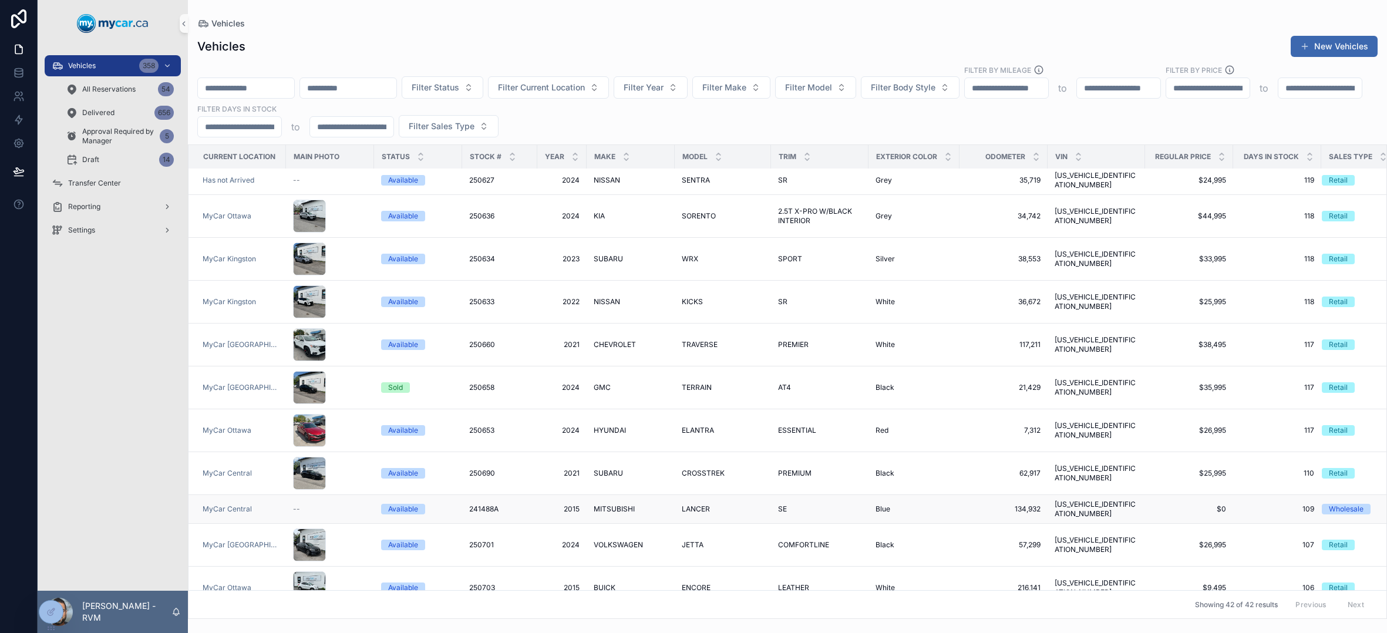
click at [778, 504] on span "SE" at bounding box center [782, 508] width 9 height 9
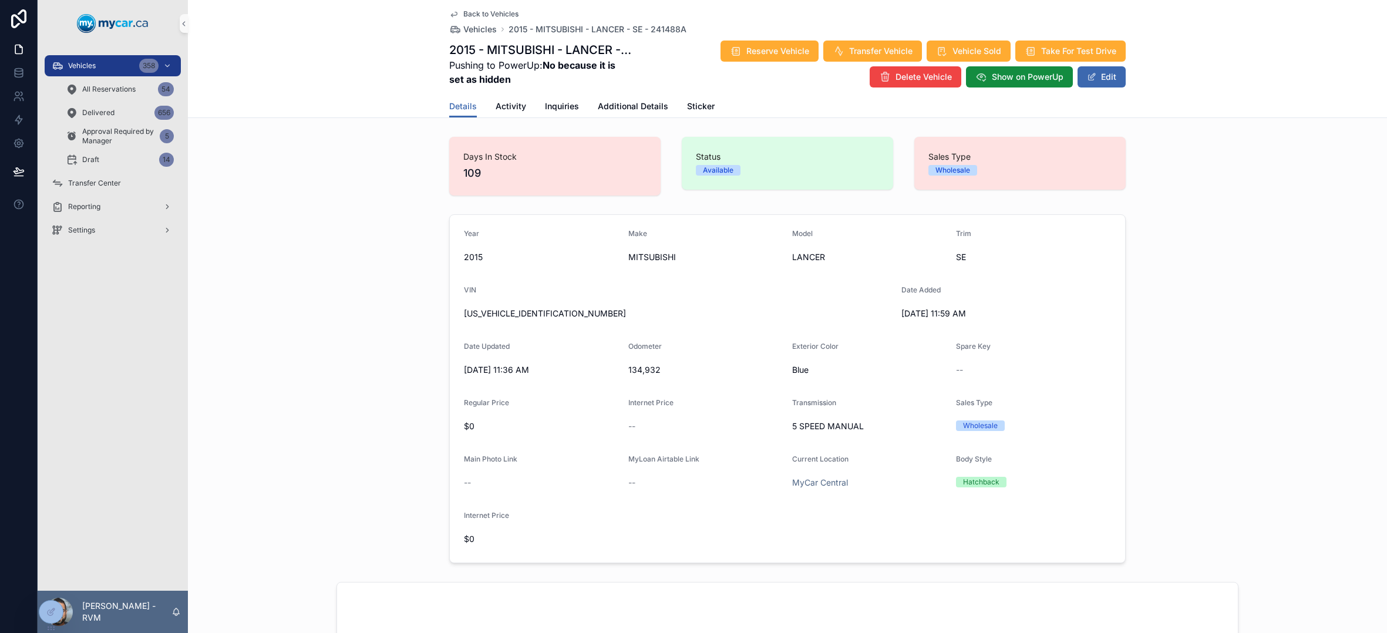
click at [494, 18] on span "Back to Vehicles" at bounding box center [490, 13] width 55 height 9
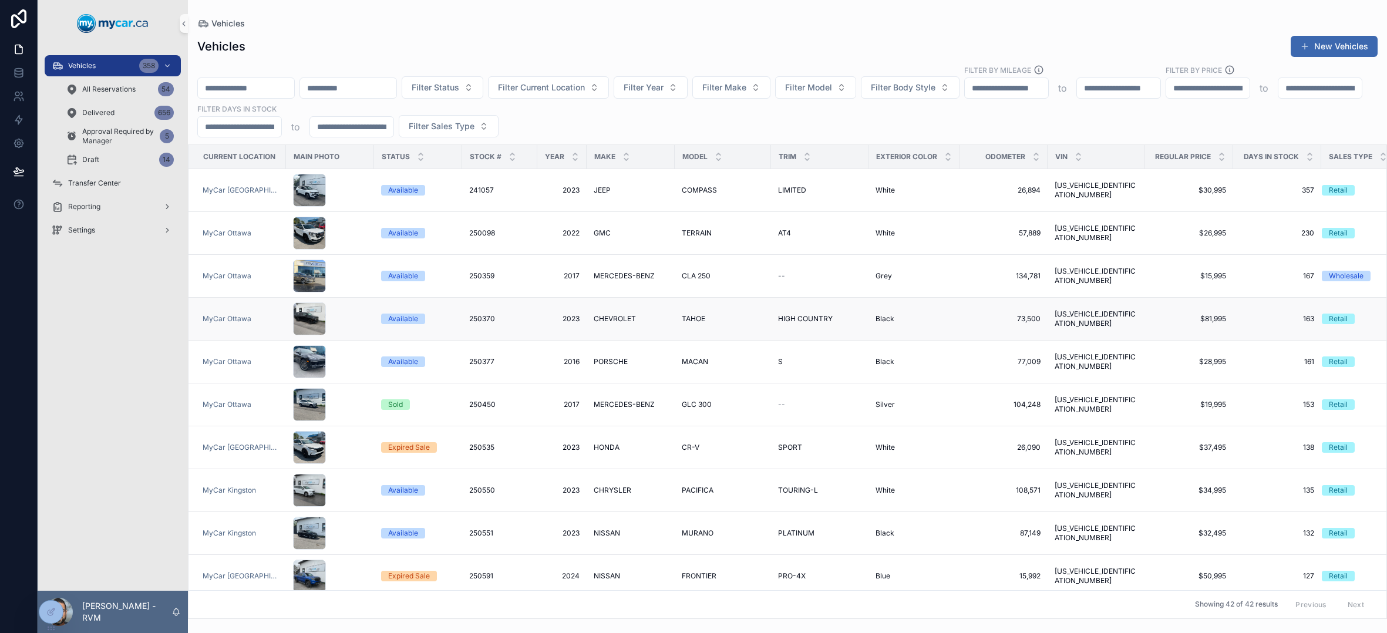
click at [510, 321] on div "250370 250370" at bounding box center [499, 318] width 61 height 9
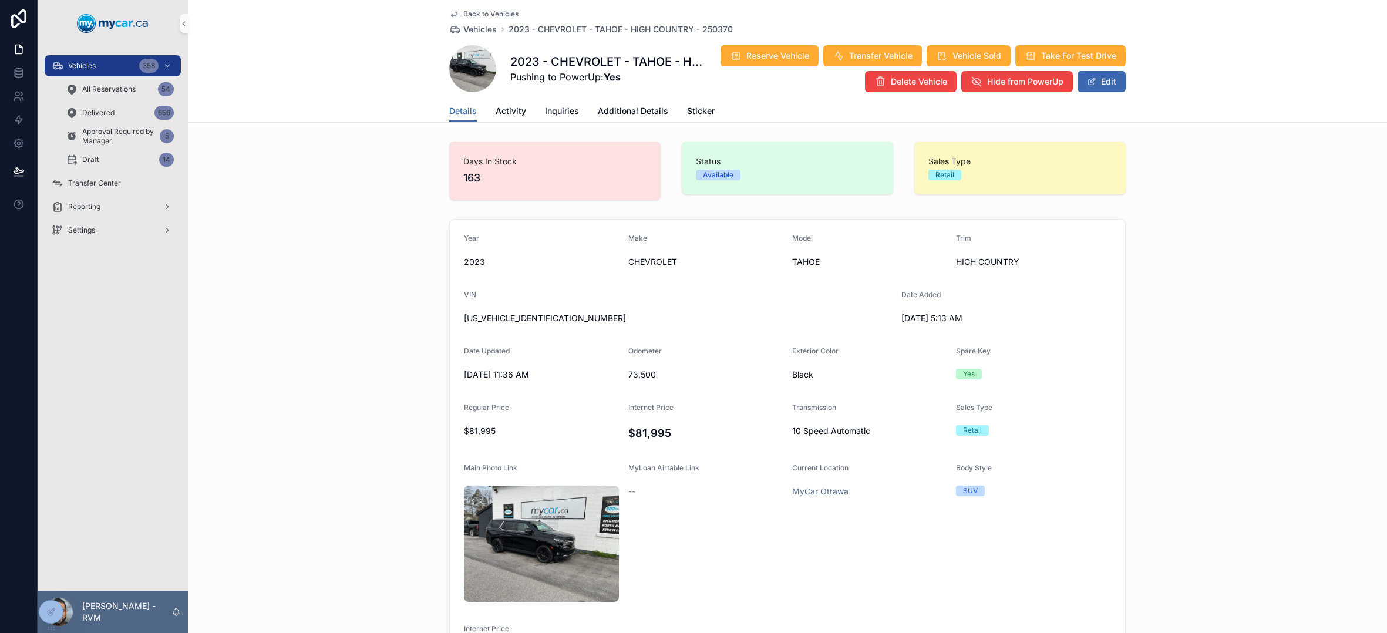
click at [465, 15] on span "Back to Vehicles" at bounding box center [490, 13] width 55 height 9
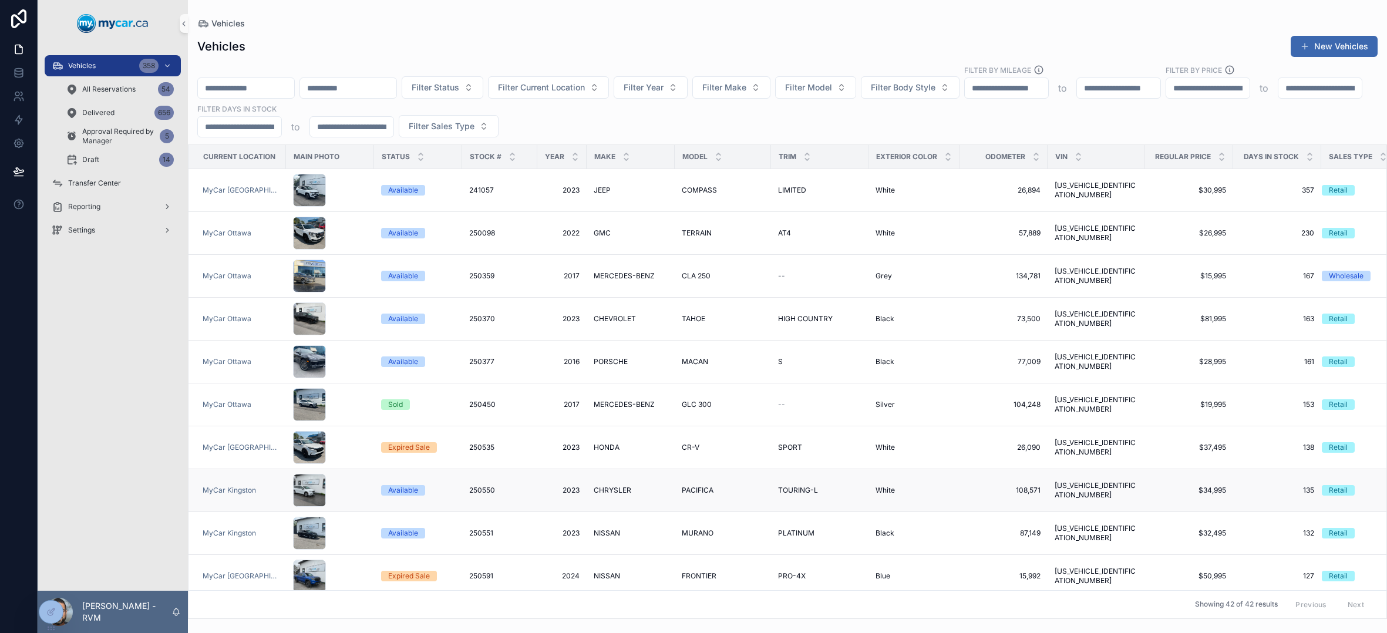
click at [966, 490] on span "108,571" at bounding box center [1003, 490] width 74 height 9
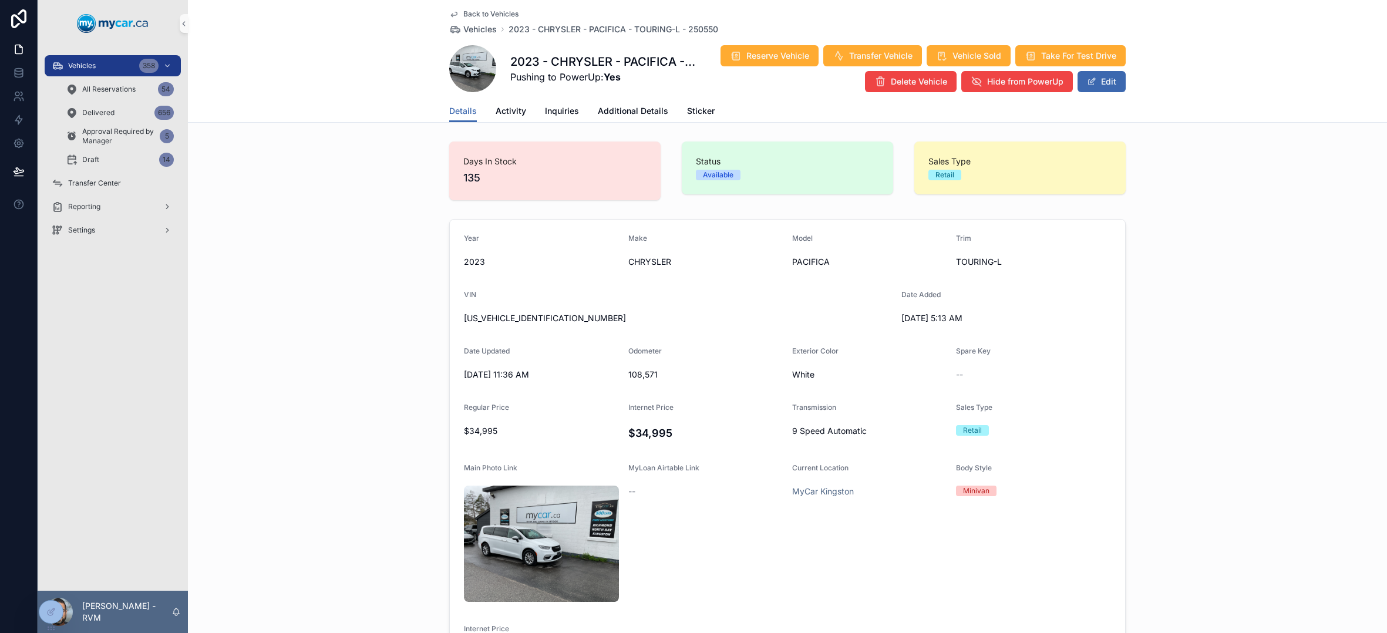
click at [488, 14] on span "Back to Vehicles" at bounding box center [490, 13] width 55 height 9
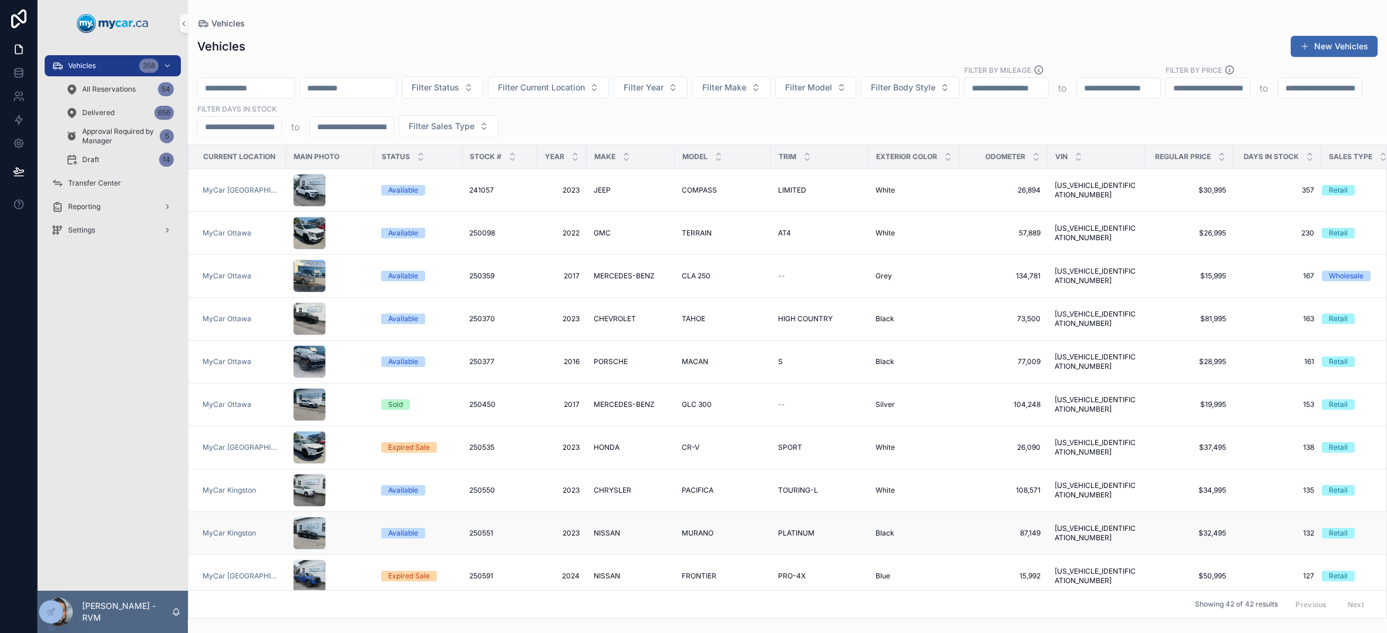
scroll to position [84, 0]
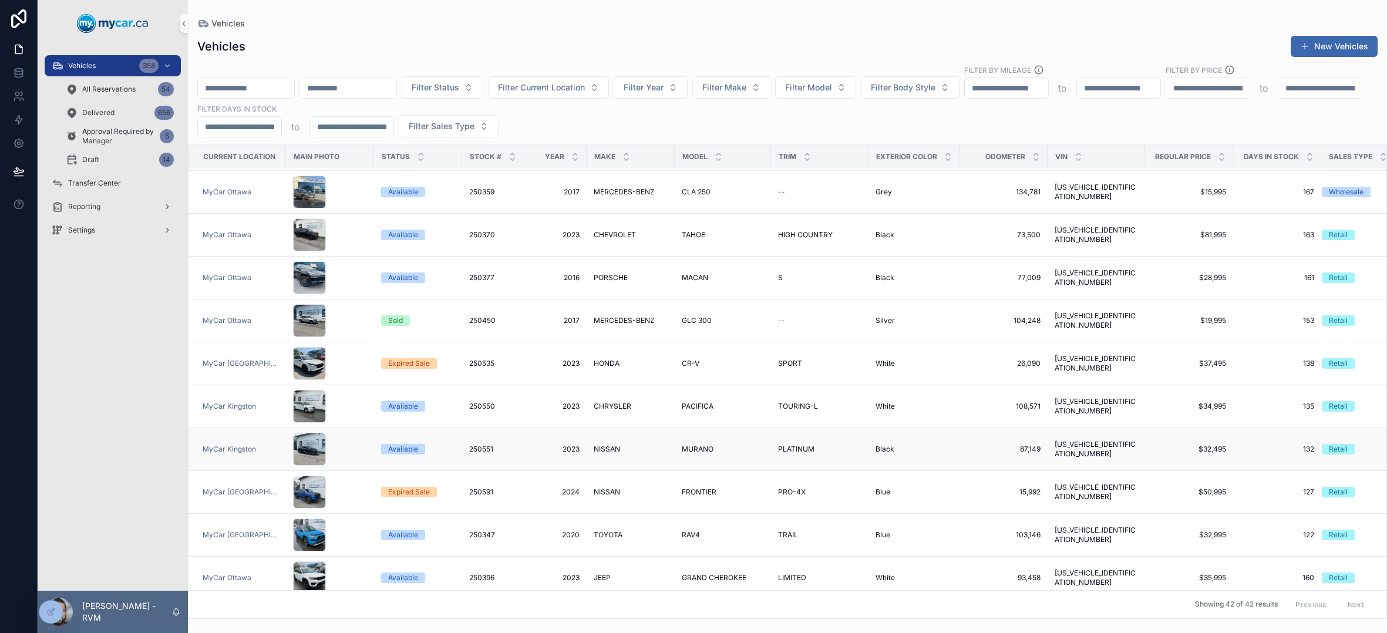
click at [685, 450] on span "MURANO" at bounding box center [698, 448] width 32 height 9
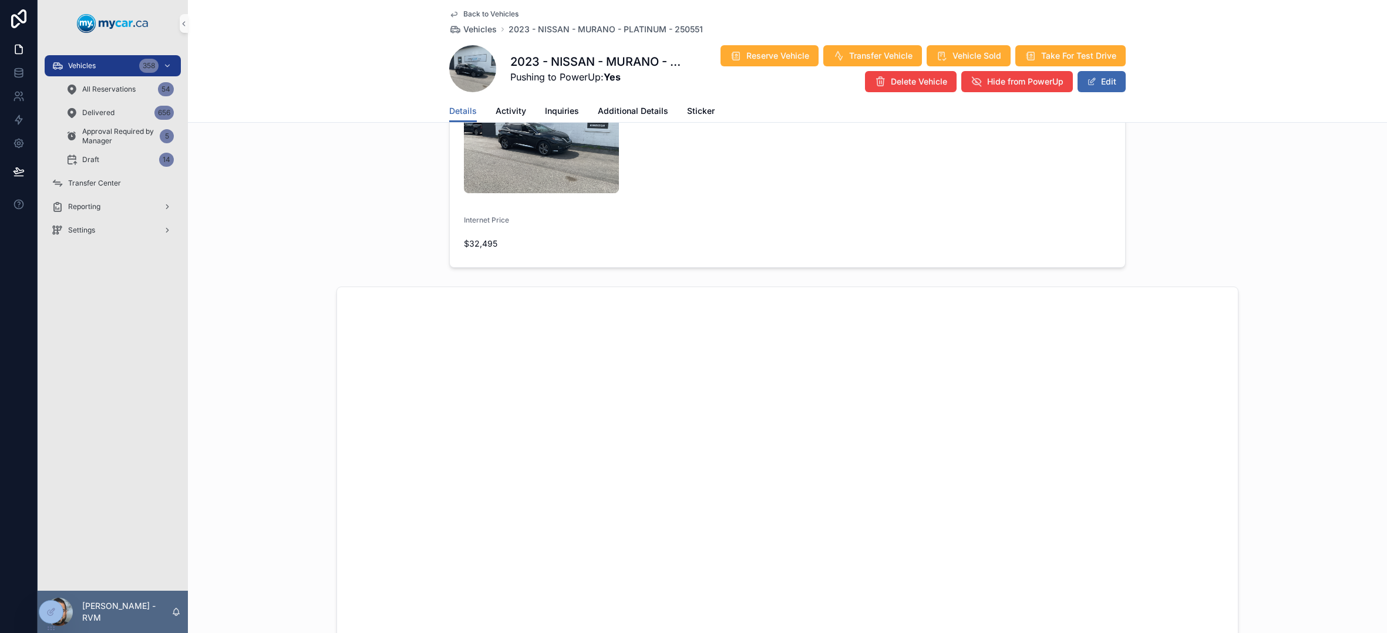
scroll to position [91, 0]
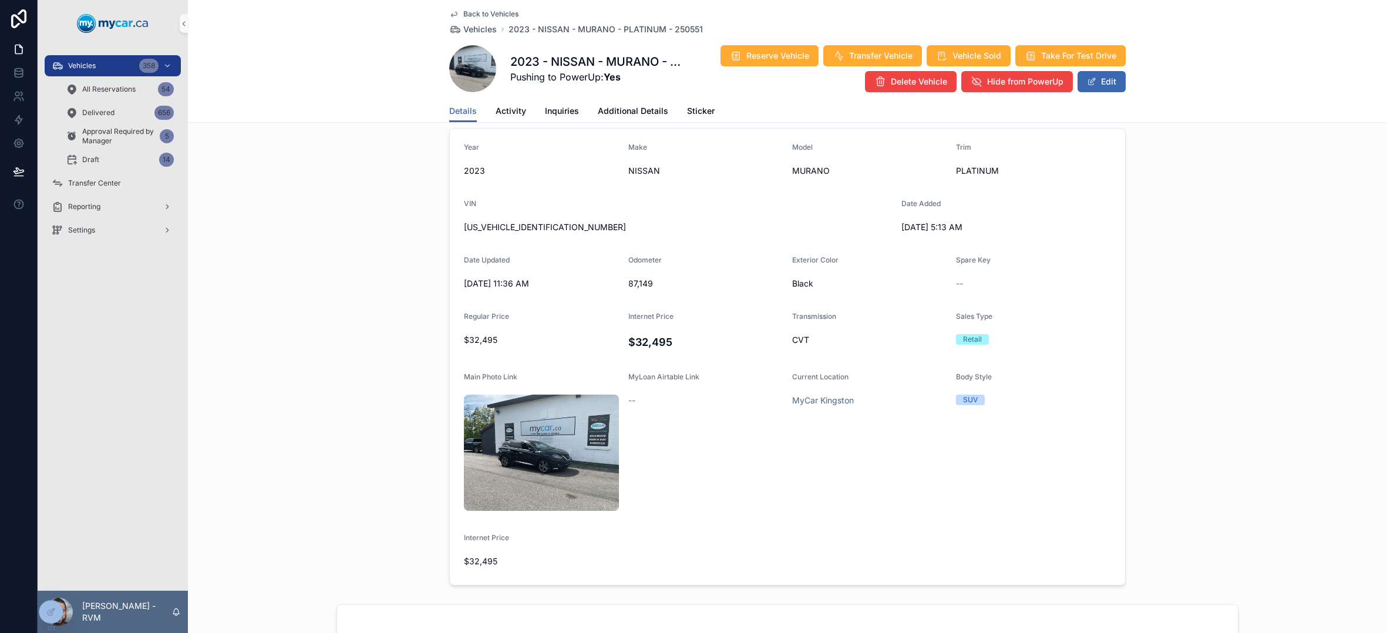
click at [474, 12] on span "Back to Vehicles" at bounding box center [490, 13] width 55 height 9
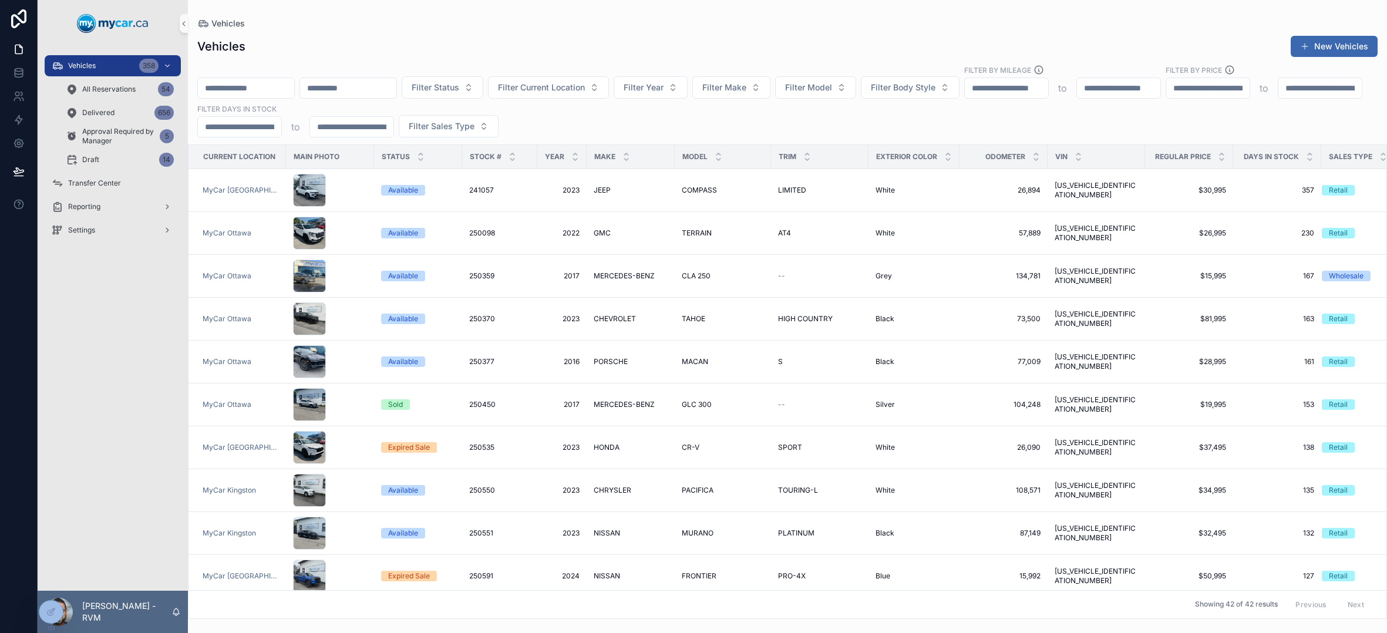
drag, startPoint x: 441, startPoint y: 123, endPoint x: 393, endPoint y: 118, distance: 47.9
click at [393, 118] on div "Filter Status Filter Current Location Filter Year Filter Make Filter Model Filt…" at bounding box center [787, 101] width 1199 height 73
click at [746, 85] on span "Filter Make" at bounding box center [724, 88] width 44 height 12
type input "*"
click at [783, 206] on span "CHRYSLER" at bounding box center [770, 210] width 43 height 12
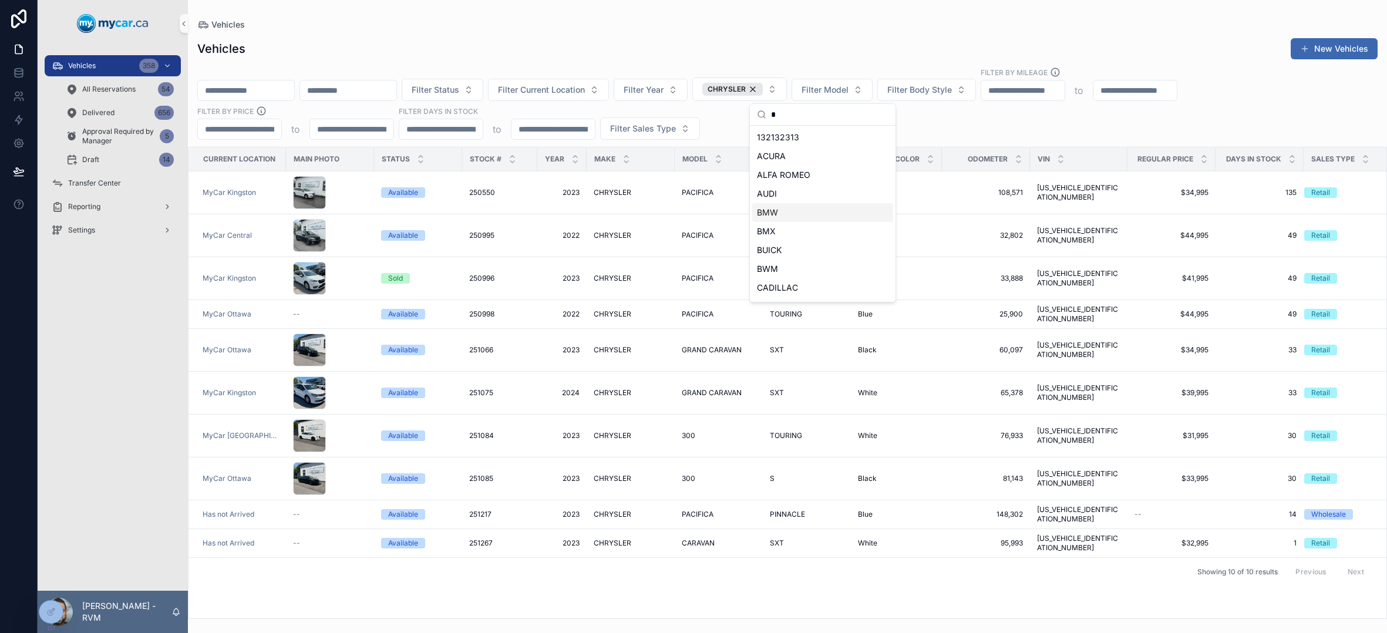
click at [735, 609] on div "Current Location Main Photo Status Stock # Year Make Model Trim Exterior Color …" at bounding box center [787, 382] width 1198 height 471
click at [452, 129] on input "scrollable content" at bounding box center [440, 129] width 83 height 16
type input "*"
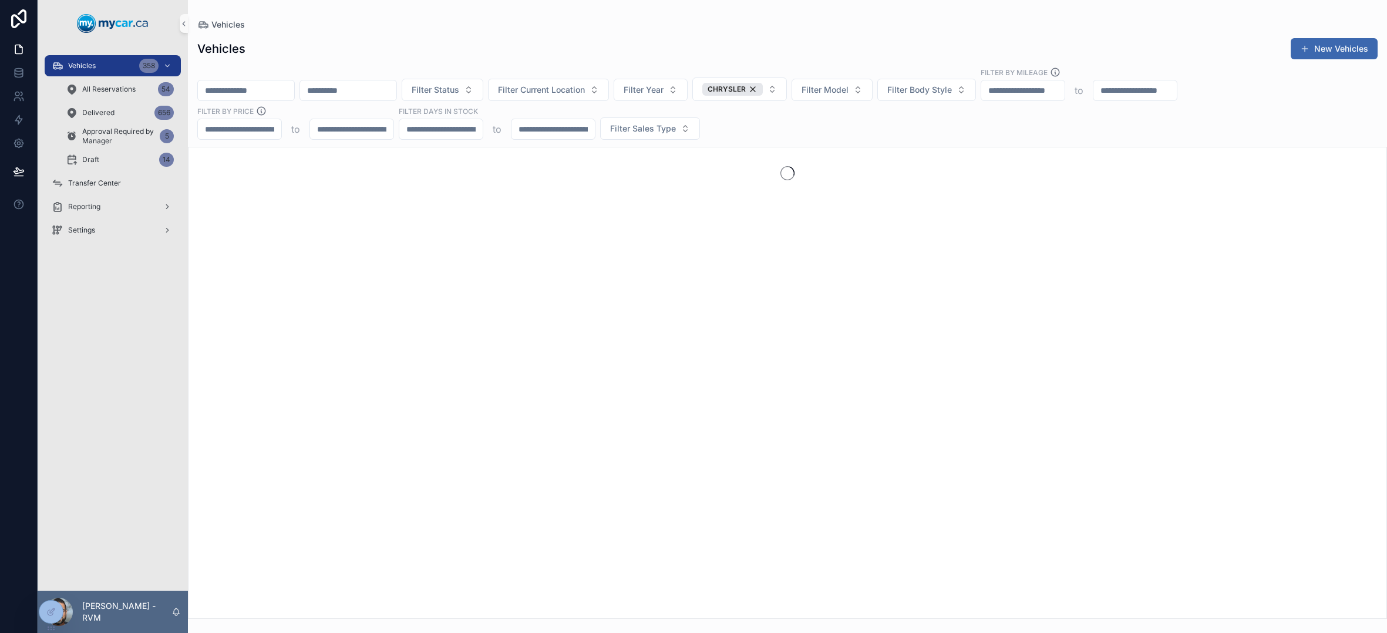
type input "***"
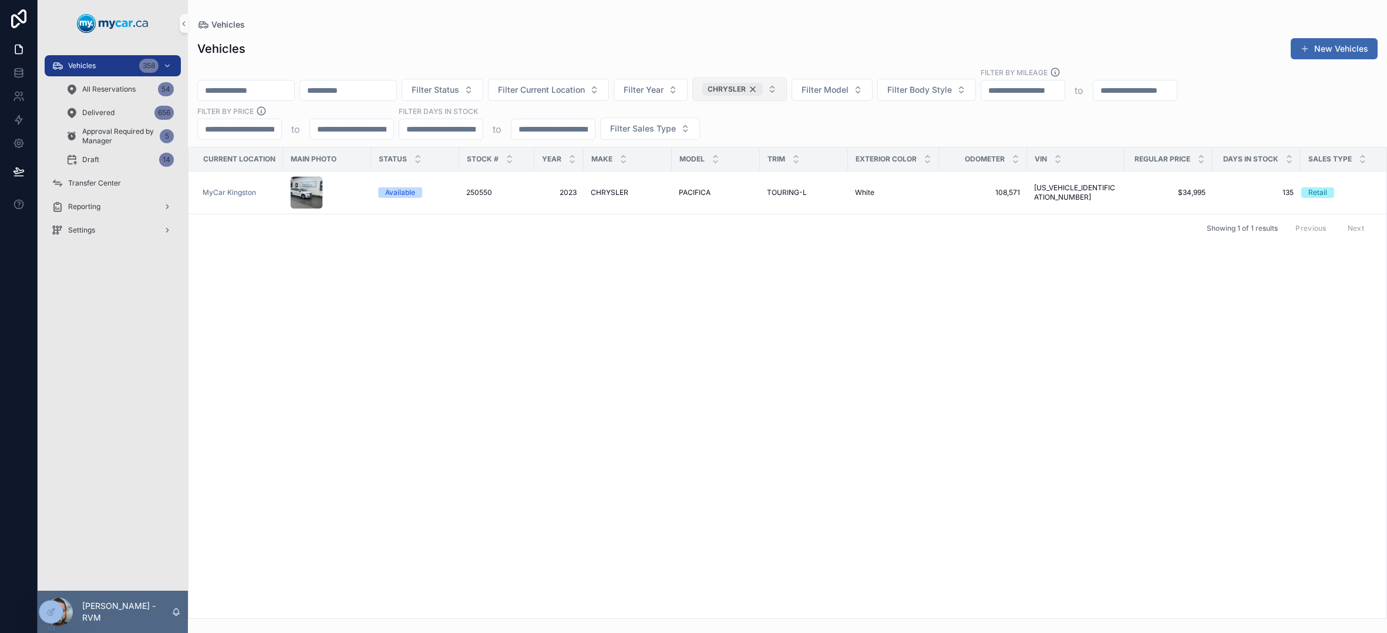
type input "***"
click at [763, 84] on div "CHRYSLER" at bounding box center [732, 89] width 60 height 13
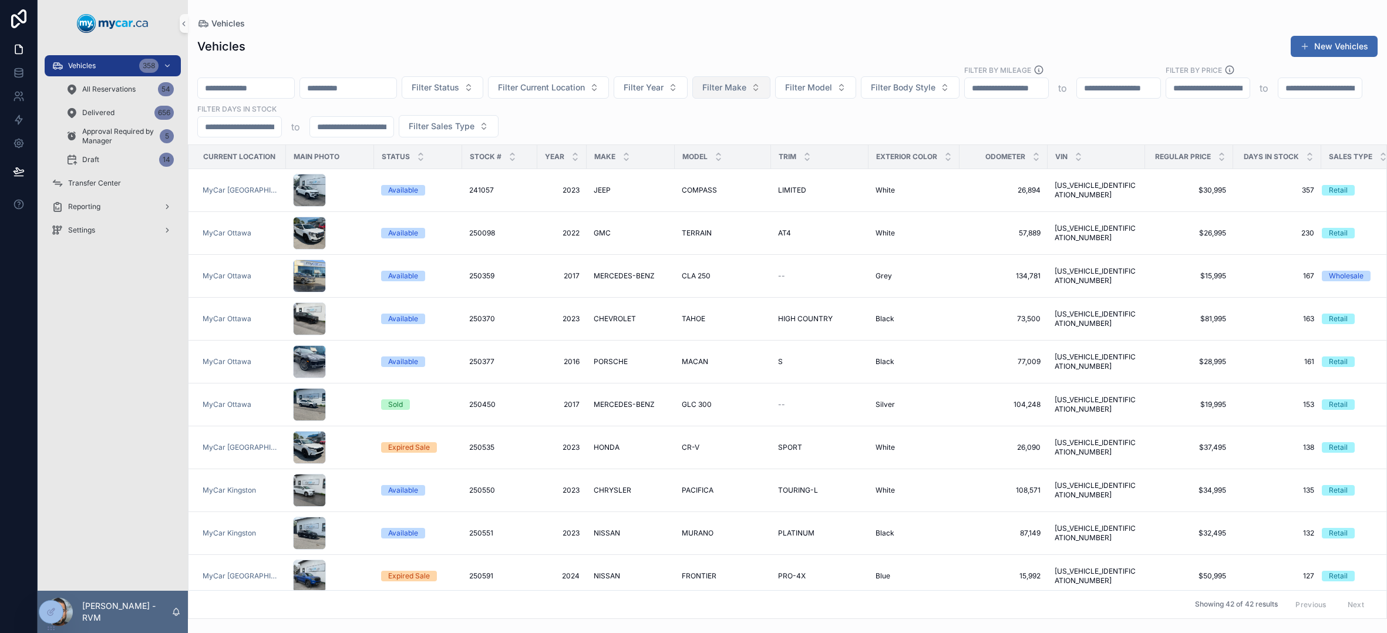
click at [770, 86] on button "Filter Make" at bounding box center [731, 87] width 78 height 22
click at [937, 118] on div "Filter Status Filter Current Location Filter Year Filter Make Filter Model Filt…" at bounding box center [787, 101] width 1199 height 73
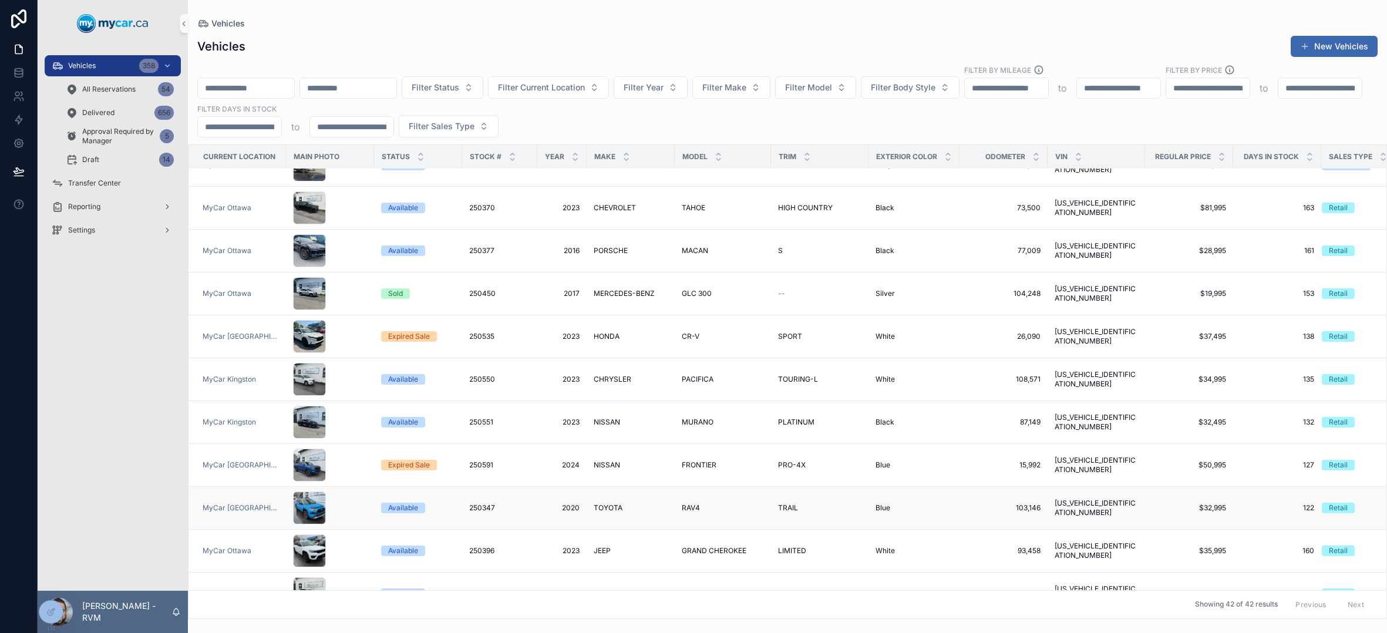
scroll to position [139, 0]
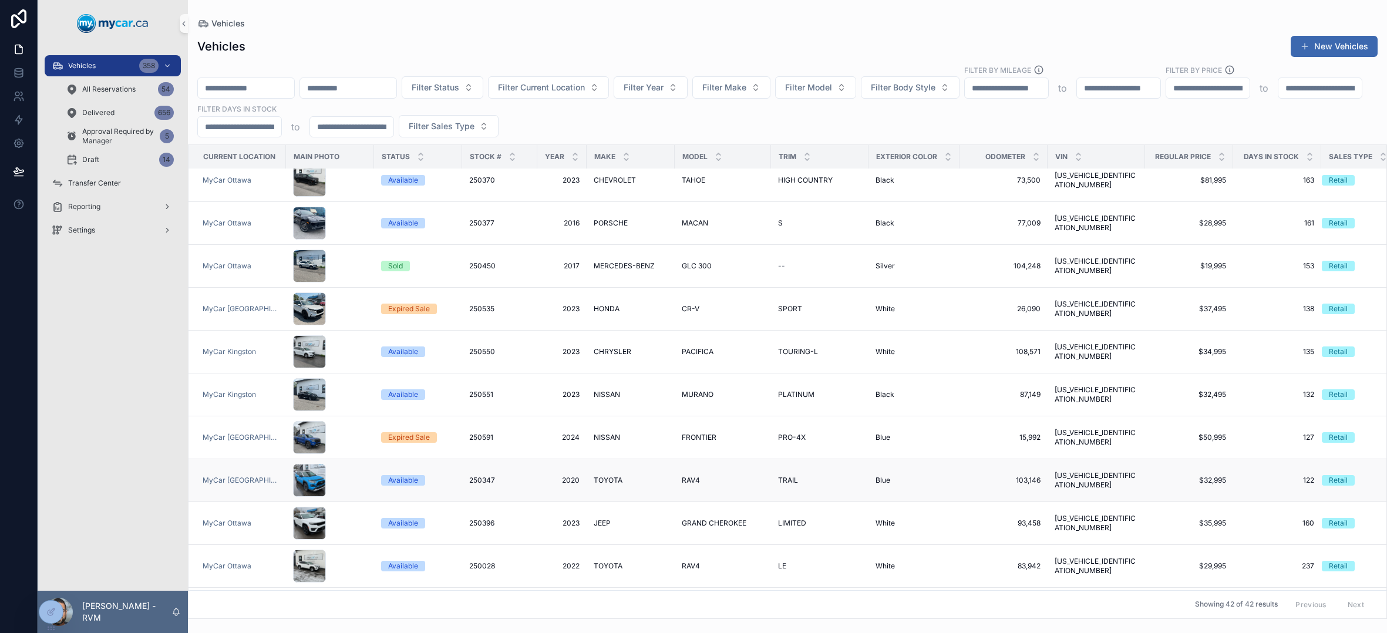
click at [786, 472] on td "TRAIL TRAIL" at bounding box center [819, 480] width 97 height 43
click at [785, 479] on span "TRAIL" at bounding box center [788, 480] width 20 height 9
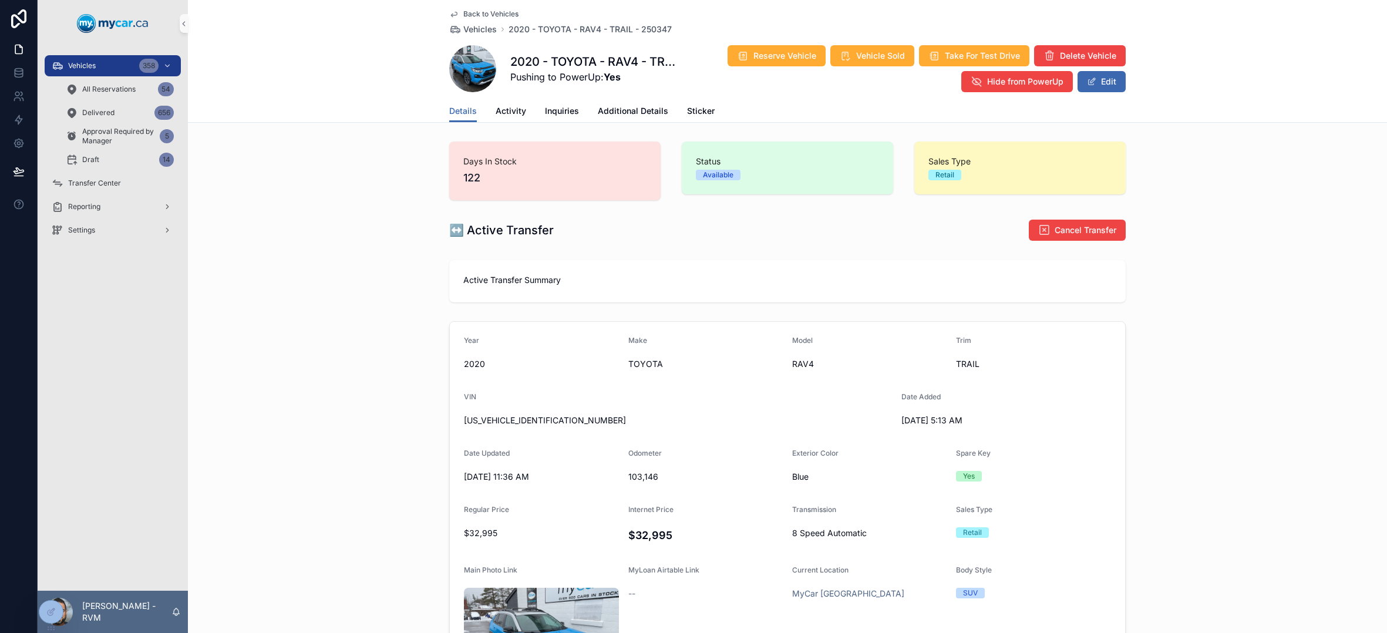
click at [484, 15] on span "Back to Vehicles" at bounding box center [490, 13] width 55 height 9
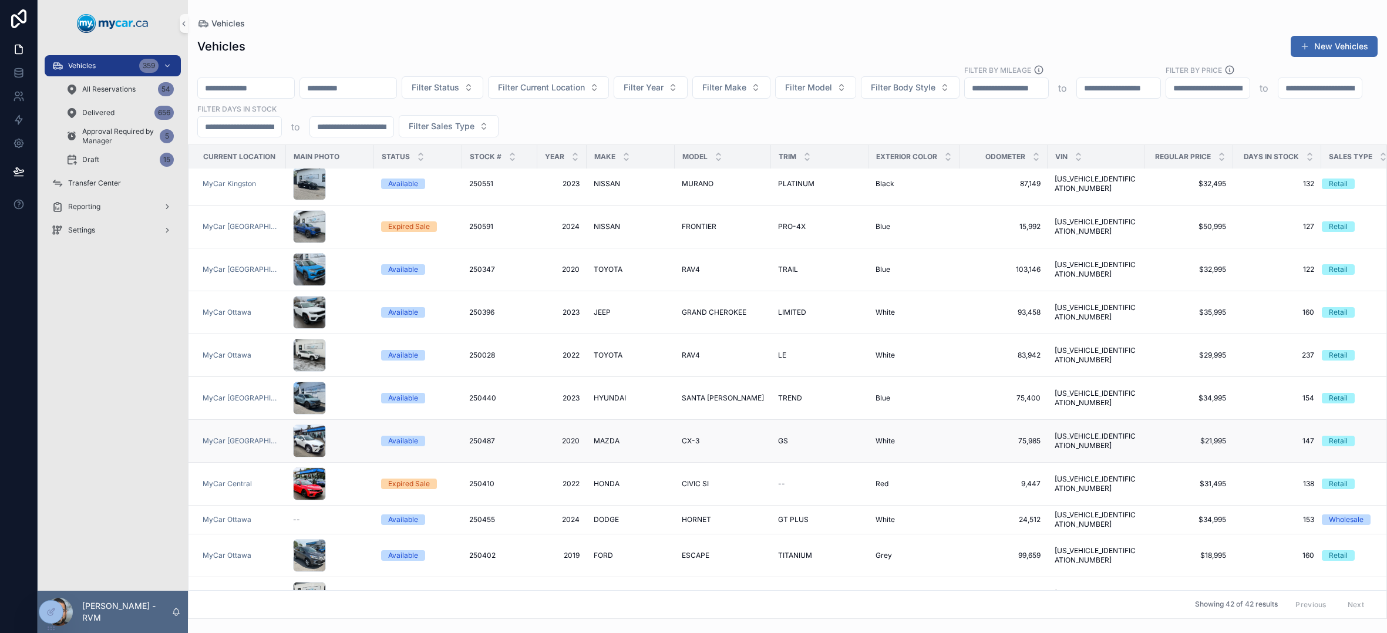
scroll to position [453, 0]
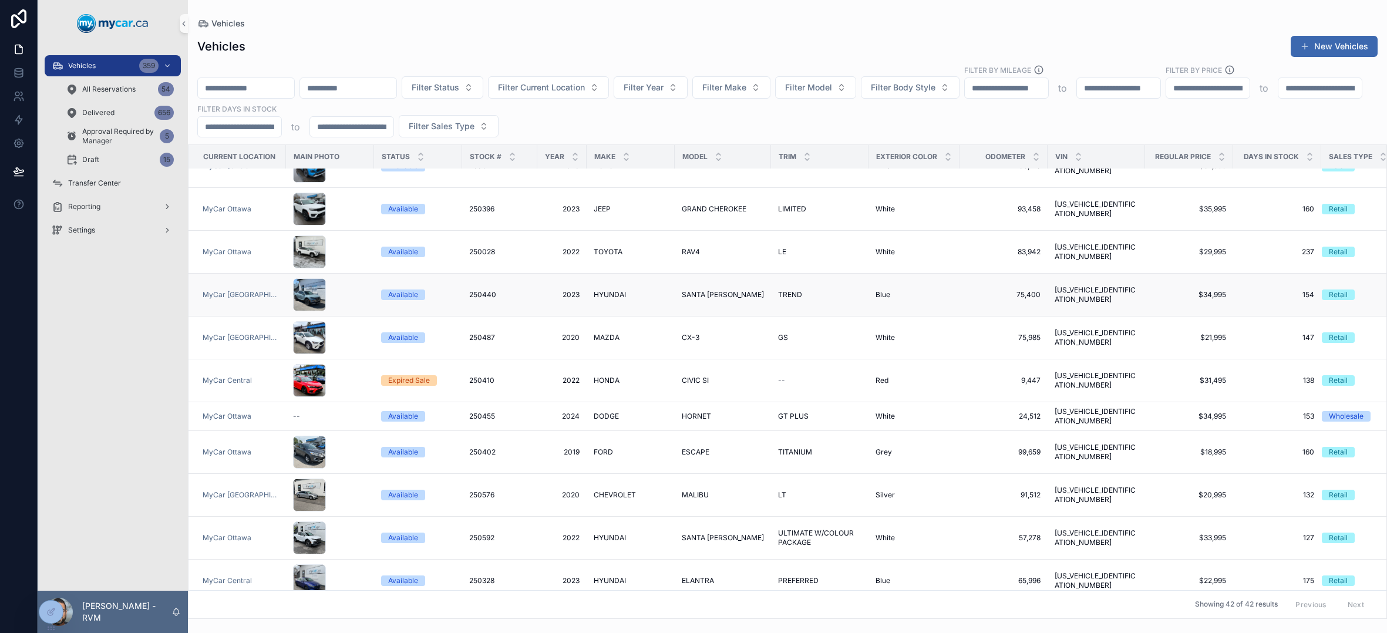
click at [729, 298] on div "SANTA [PERSON_NAME] [GEOGRAPHIC_DATA][PERSON_NAME]" at bounding box center [723, 294] width 82 height 9
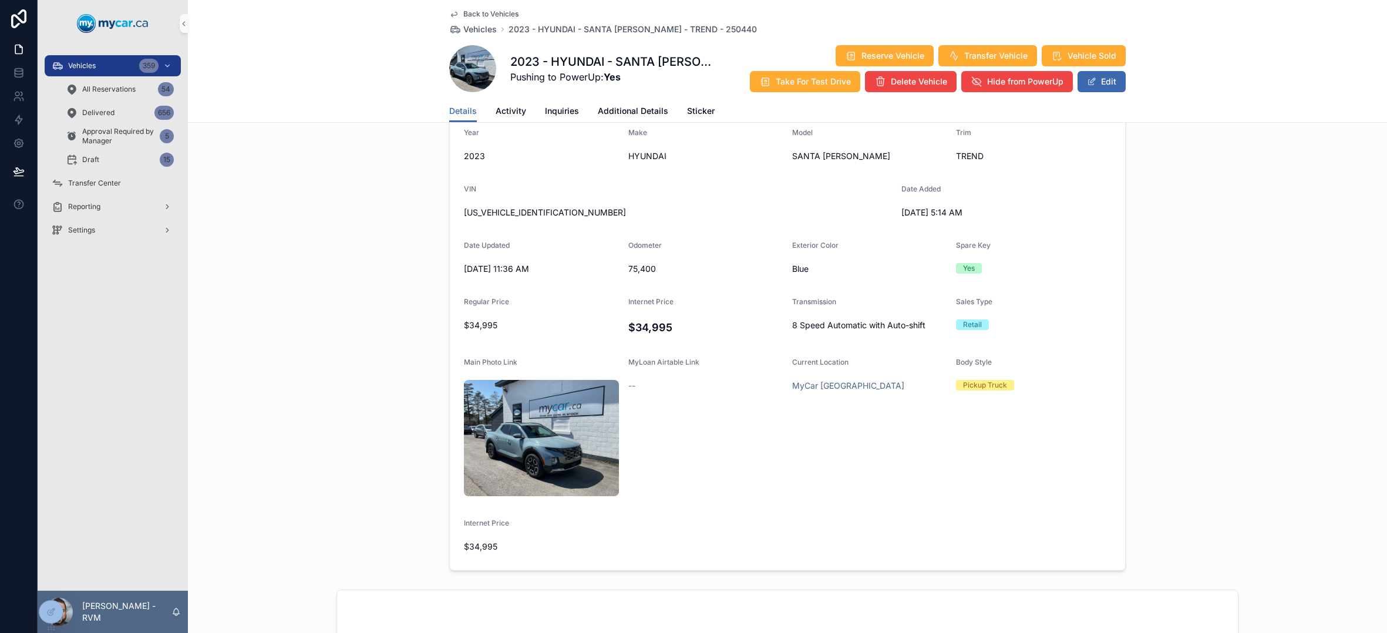
scroll to position [80, 0]
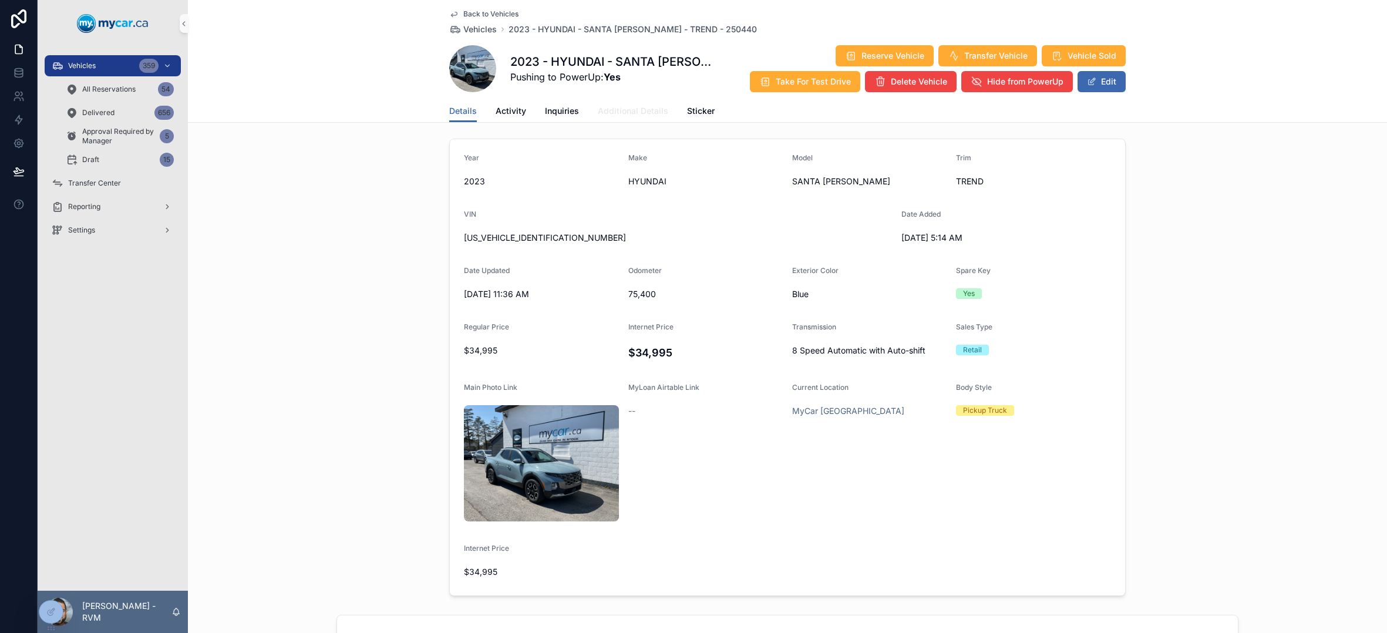
click at [648, 115] on span "Additional Details" at bounding box center [633, 111] width 70 height 12
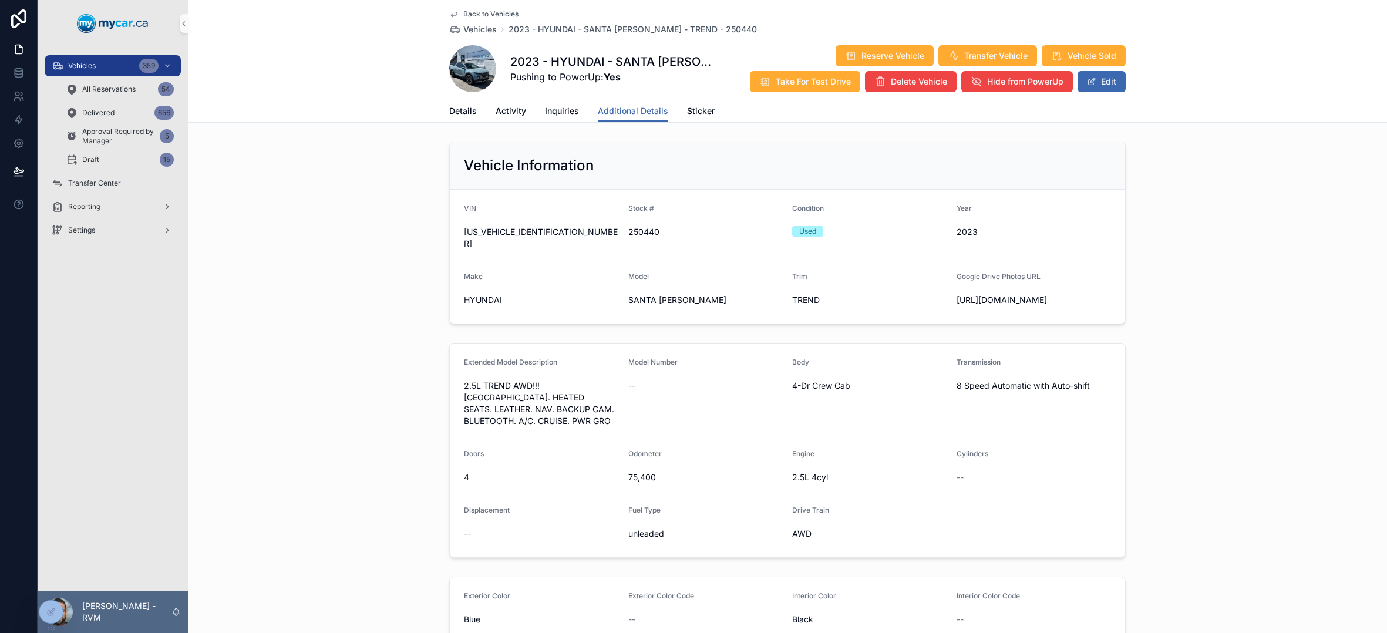
click at [470, 16] on span "Back to Vehicles" at bounding box center [490, 13] width 55 height 9
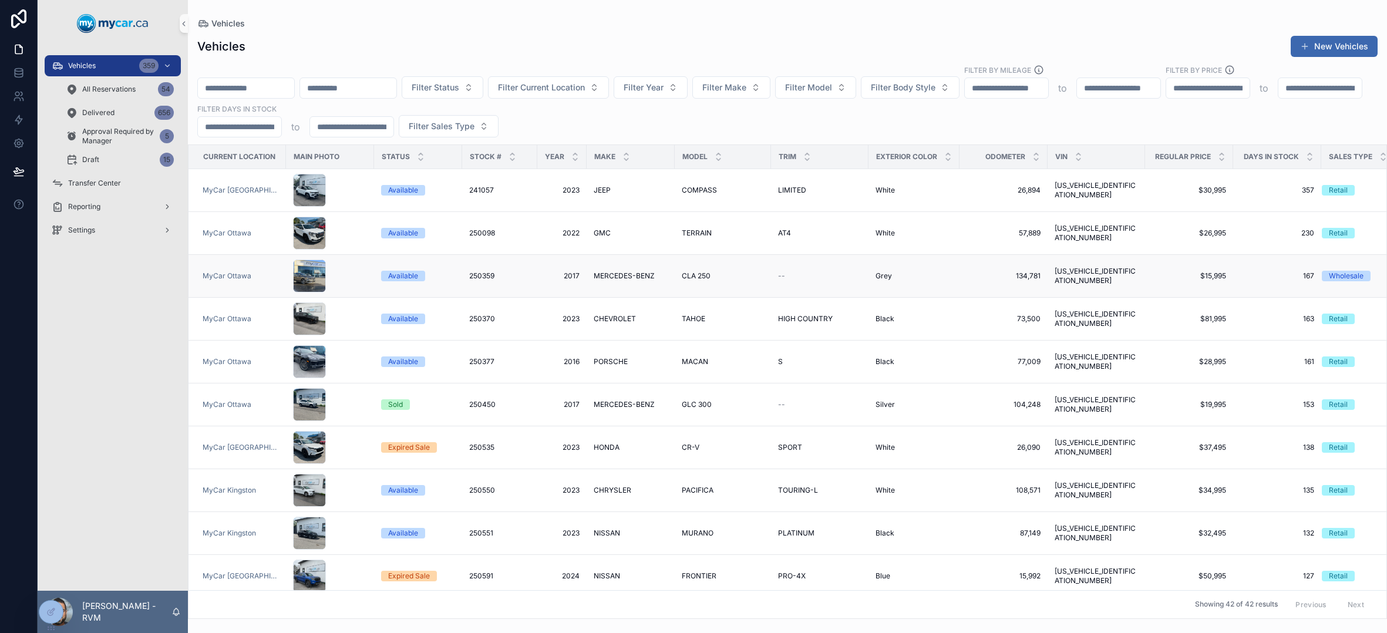
click at [443, 271] on div "Available" at bounding box center [418, 276] width 74 height 11
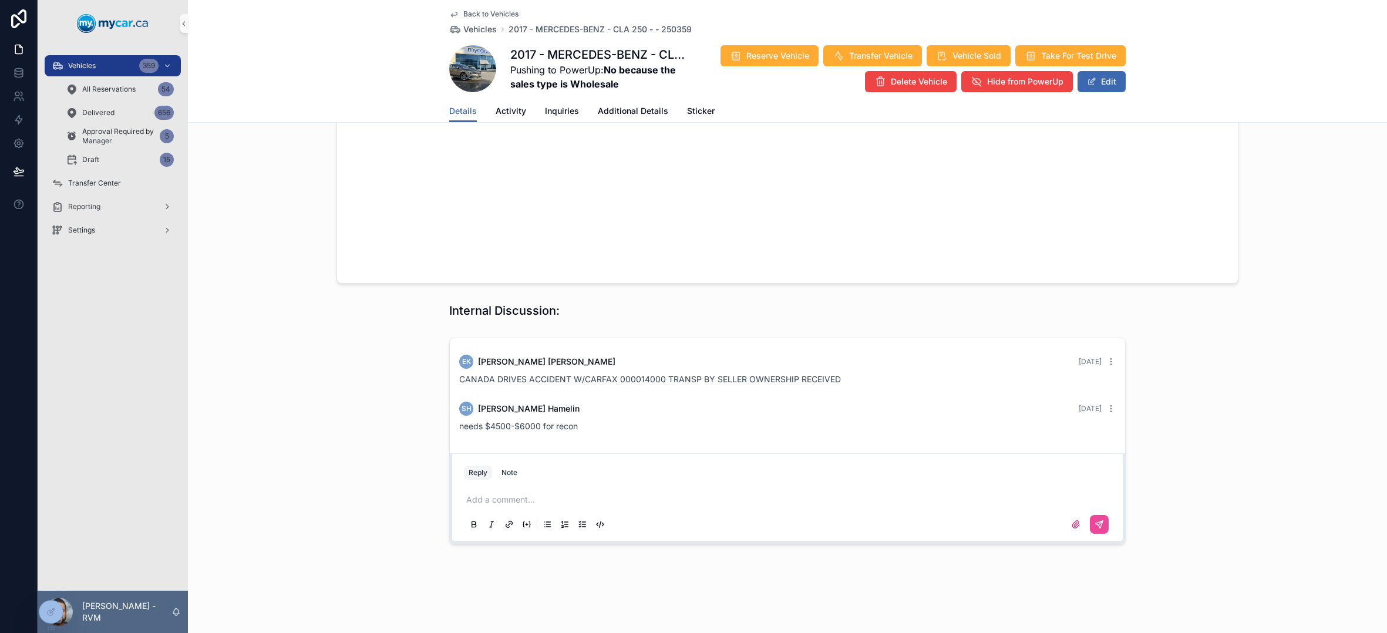
scroll to position [965, 0]
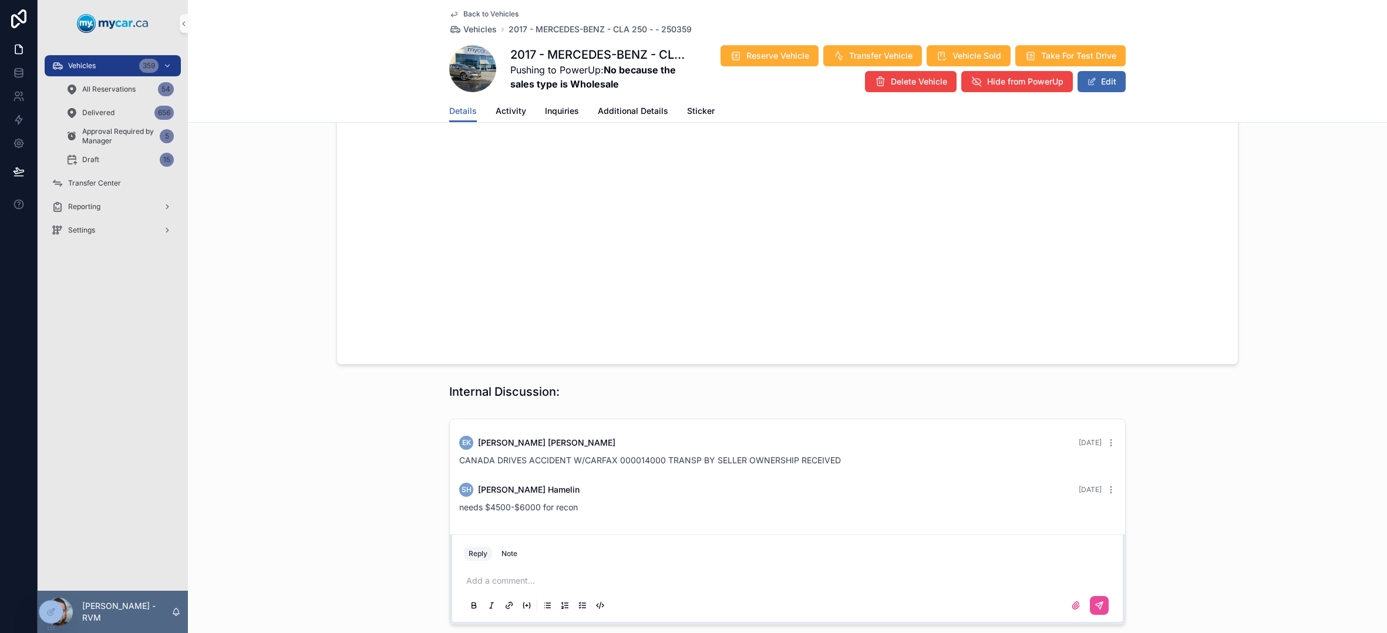
click at [486, 14] on span "Back to Vehicles" at bounding box center [490, 13] width 55 height 9
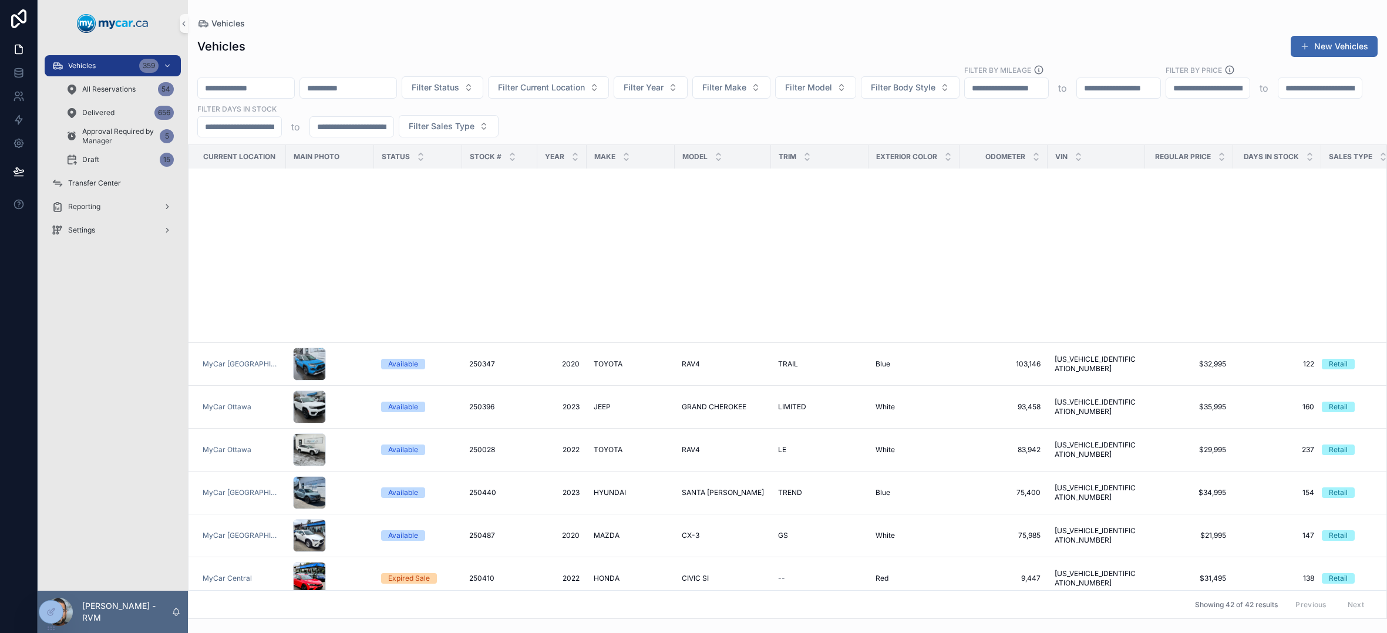
scroll to position [840, 0]
